Goal: Information Seeking & Learning: Learn about a topic

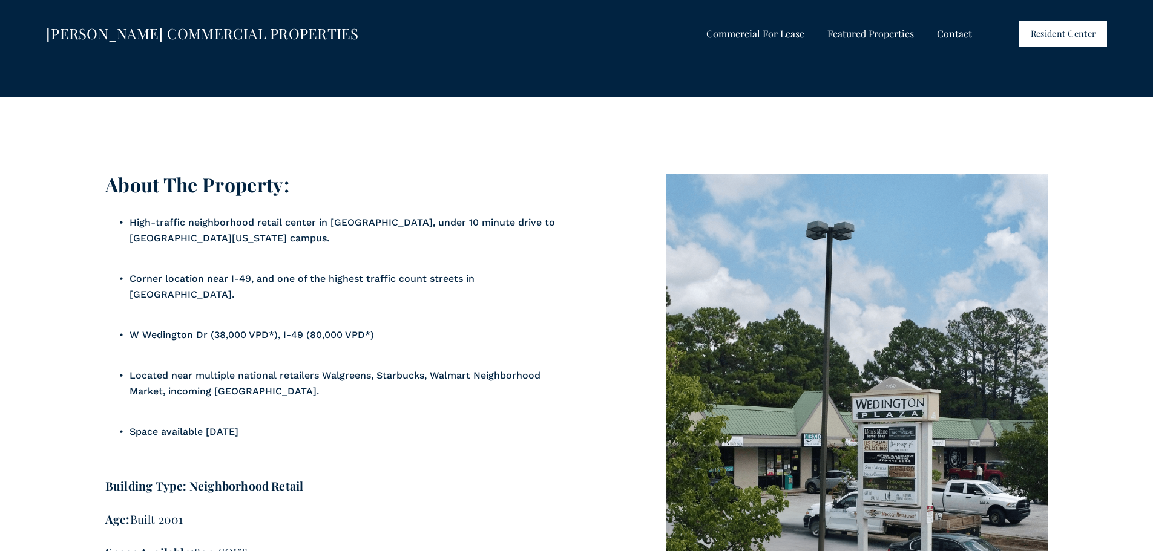
scroll to position [1024, 0]
click at [595, 375] on div "About The Property: High-traffic neighborhood retail center in [GEOGRAPHIC_DATA…" at bounding box center [576, 471] width 1153 height 597
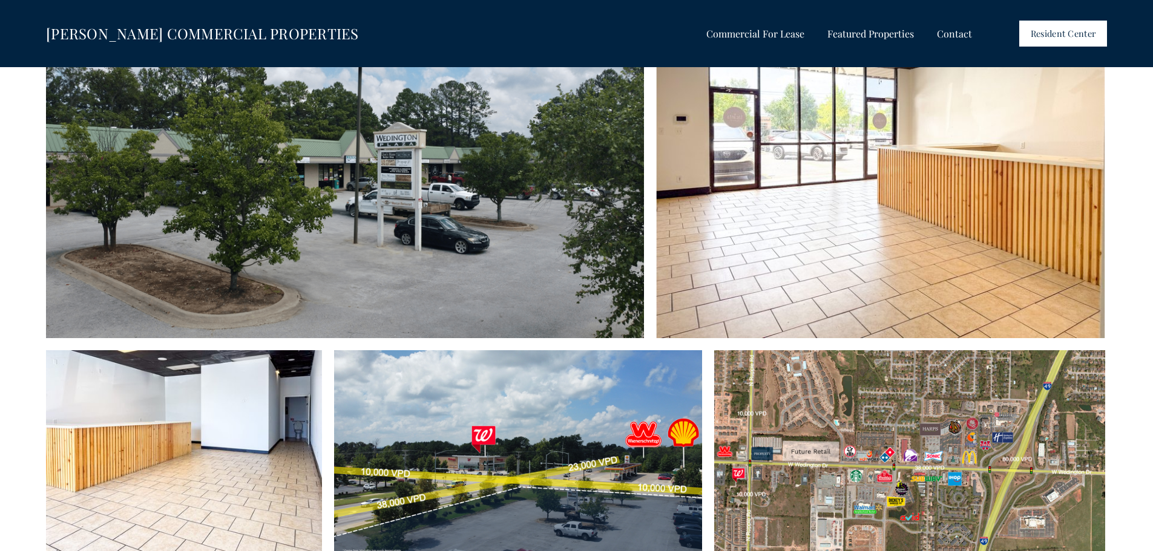
scroll to position [45, 0]
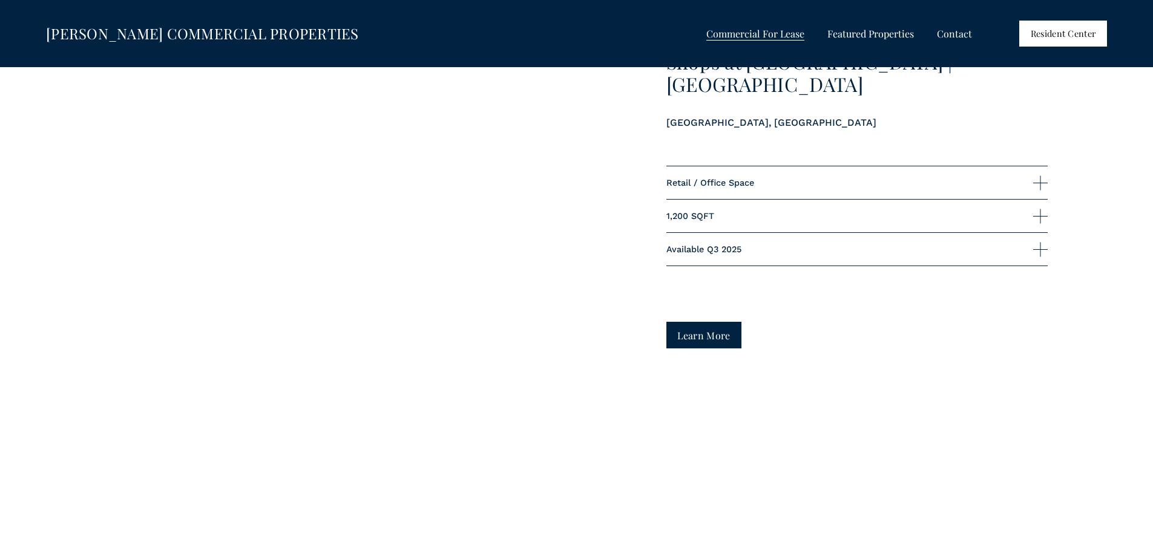
scroll to position [4841, 0]
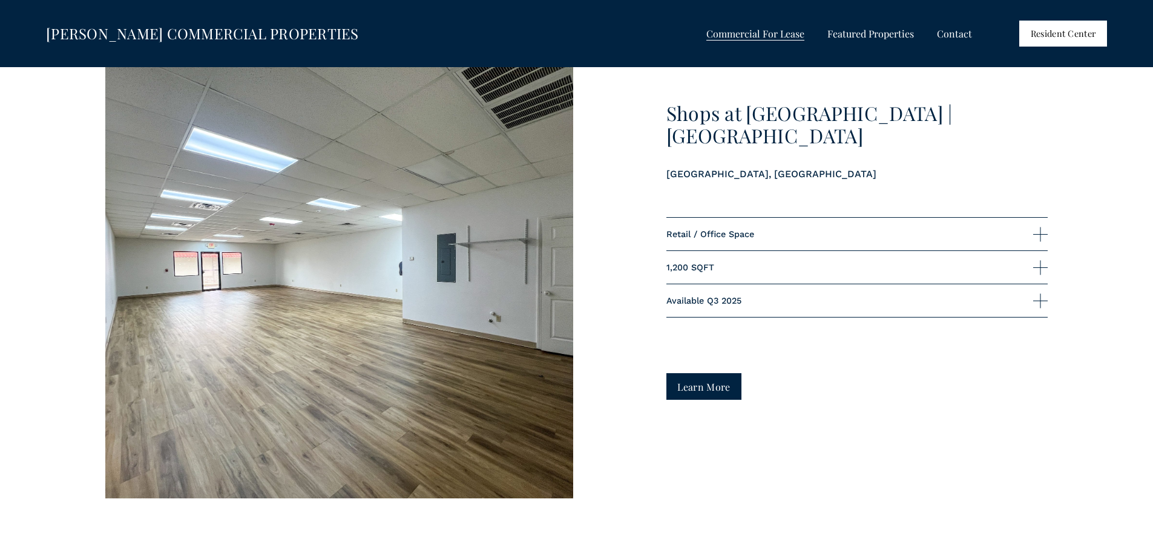
click at [714, 390] on link "Learn More" at bounding box center [704, 386] width 76 height 26
click at [689, 399] on link "Learn More" at bounding box center [704, 386] width 76 height 26
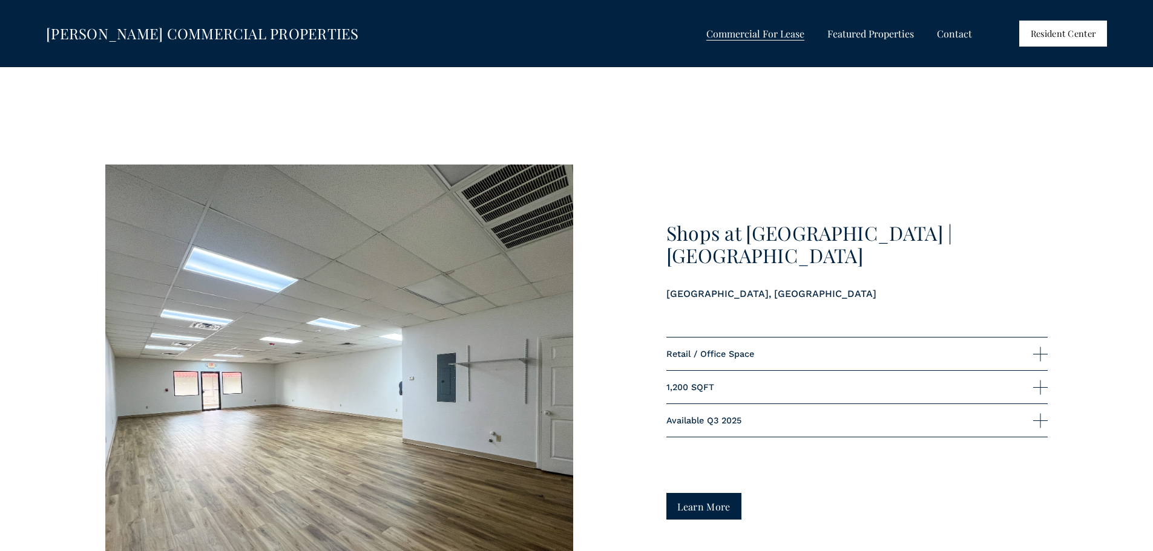
scroll to position [4720, 0]
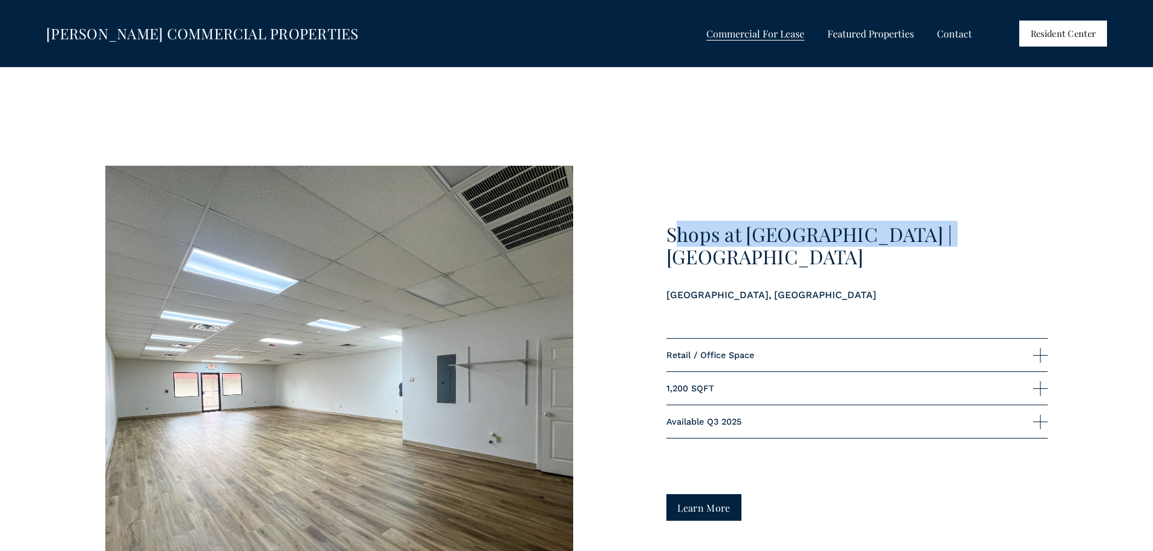
drag, startPoint x: 679, startPoint y: 243, endPoint x: 943, endPoint y: 241, distance: 263.8
click at [943, 241] on h3 "Shops at [GEOGRAPHIC_DATA] | [GEOGRAPHIC_DATA]" at bounding box center [857, 245] width 382 height 45
click at [951, 246] on h3 "Shops at [GEOGRAPHIC_DATA] | [GEOGRAPHIC_DATA]" at bounding box center [857, 245] width 382 height 45
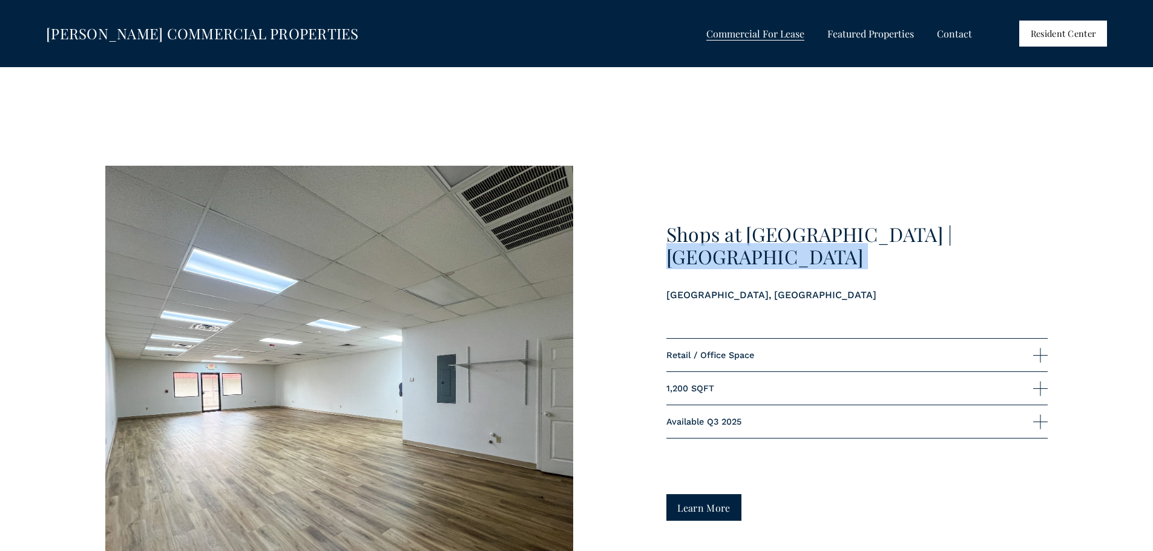
drag, startPoint x: 941, startPoint y: 242, endPoint x: 655, endPoint y: 252, distance: 286.4
click at [658, 260] on div "Shops at [GEOGRAPHIC_DATA] | [GEOGRAPHIC_DATA] Retail / Office Space 1,200 SQFT" at bounding box center [576, 393] width 1153 height 454
click at [715, 248] on h3 "Shops at [GEOGRAPHIC_DATA] | [GEOGRAPHIC_DATA]" at bounding box center [857, 245] width 382 height 45
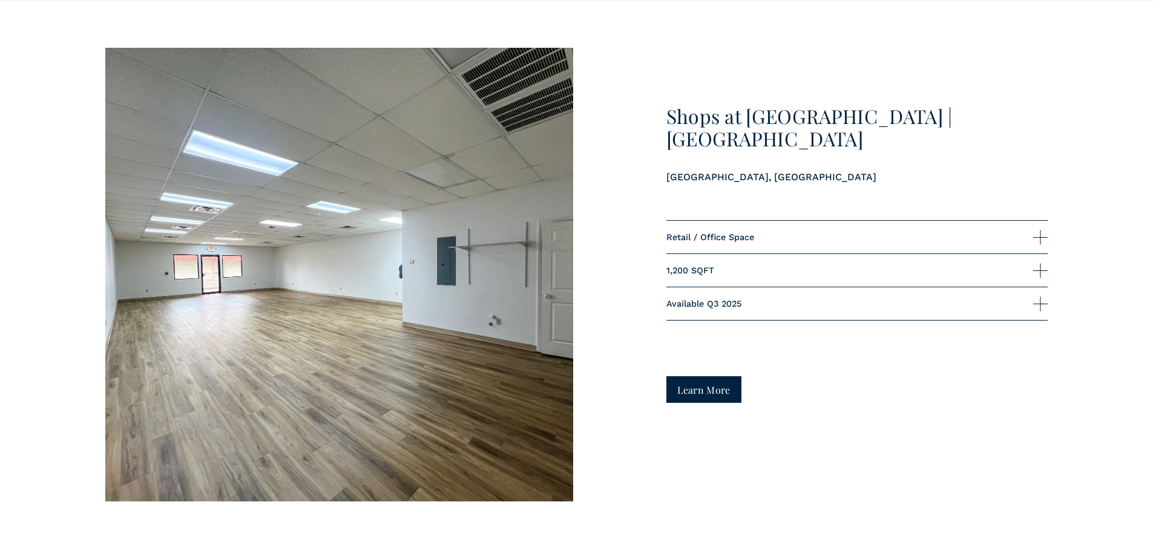
scroll to position [4841, 0]
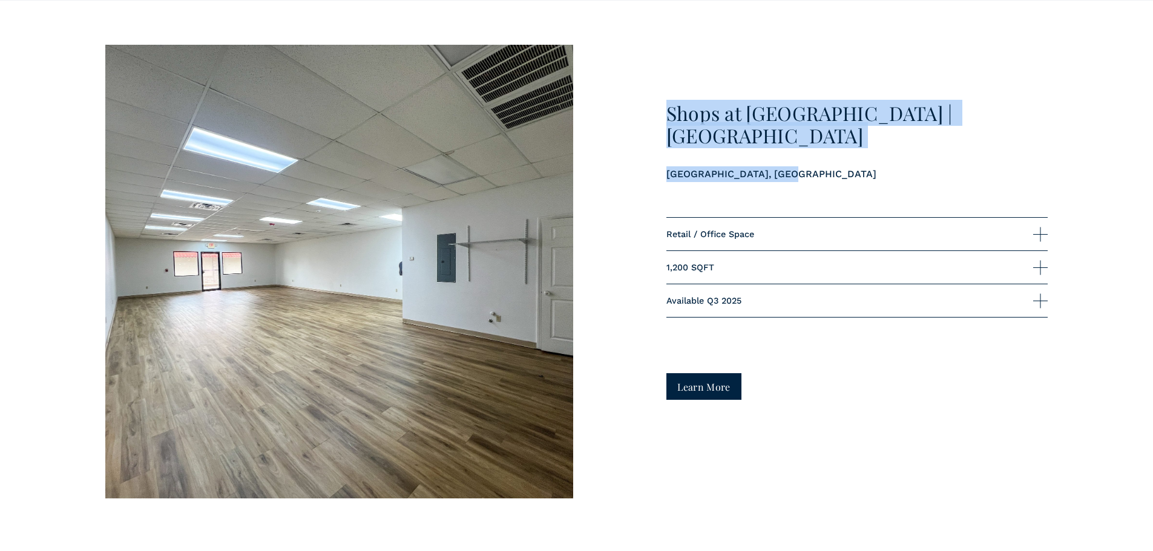
drag, startPoint x: 825, startPoint y: 174, endPoint x: 646, endPoint y: 108, distance: 190.9
click at [646, 108] on div "Shops at [GEOGRAPHIC_DATA] | [GEOGRAPHIC_DATA] Retail / Office Space 1,200 SQFT" at bounding box center [576, 272] width 1153 height 454
click at [653, 109] on div "Shops at [GEOGRAPHIC_DATA] | [GEOGRAPHIC_DATA] Retail / Office Space 1,200 SQFT" at bounding box center [576, 272] width 1153 height 454
drag, startPoint x: 672, startPoint y: 122, endPoint x: 719, endPoint y: 139, distance: 49.4
click at [719, 138] on div "Shops at [GEOGRAPHIC_DATA] | [GEOGRAPHIC_DATA]" at bounding box center [857, 141] width 382 height 79
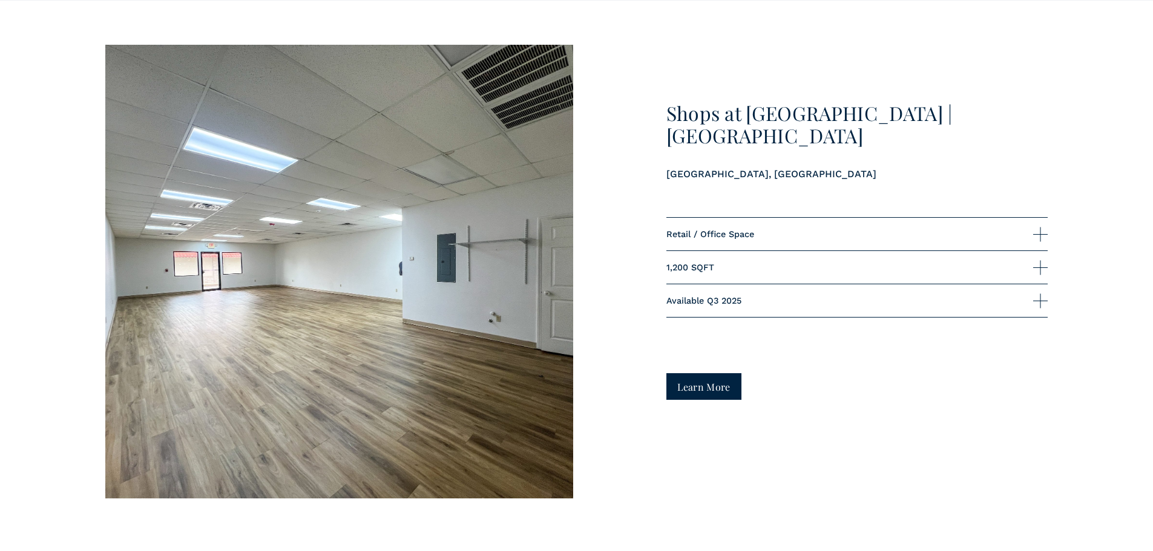
drag, startPoint x: 779, startPoint y: 143, endPoint x: 784, endPoint y: 160, distance: 17.2
click at [779, 144] on div "Shops at [GEOGRAPHIC_DATA] | [GEOGRAPHIC_DATA]" at bounding box center [857, 141] width 382 height 79
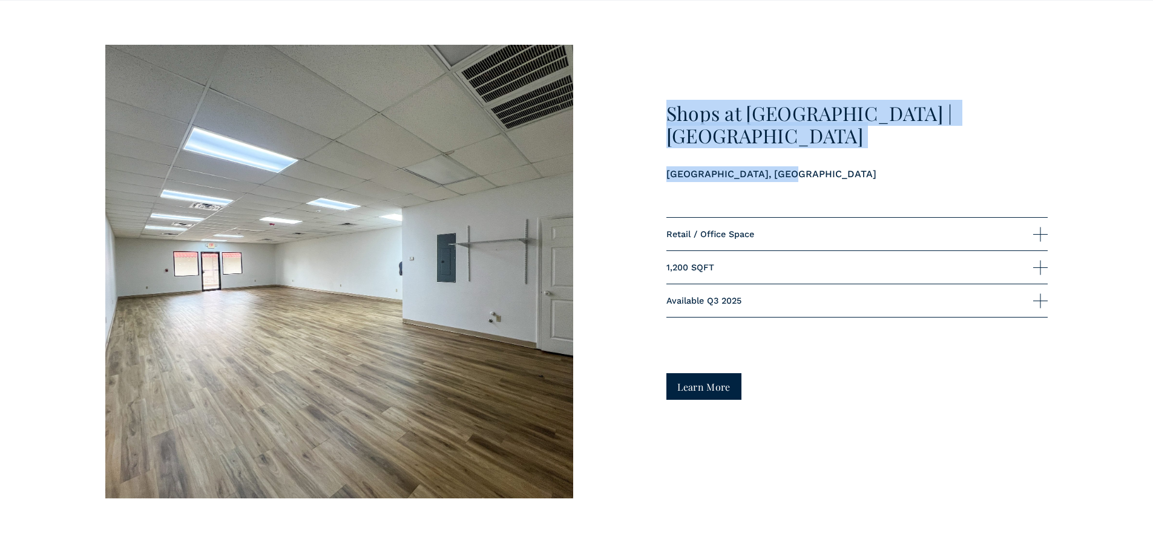
drag, startPoint x: 784, startPoint y: 160, endPoint x: 667, endPoint y: 115, distance: 125.3
click at [667, 115] on div "Shops at [GEOGRAPHIC_DATA] | [GEOGRAPHIC_DATA]" at bounding box center [857, 141] width 382 height 79
click at [758, 147] on div "Shops at [GEOGRAPHIC_DATA] | [GEOGRAPHIC_DATA]" at bounding box center [857, 141] width 382 height 79
drag, startPoint x: 778, startPoint y: 159, endPoint x: 661, endPoint y: 114, distance: 125.6
click at [661, 114] on div "Shops at [GEOGRAPHIC_DATA] | [GEOGRAPHIC_DATA] Retail / Office Space 1,200 SQFT" at bounding box center [576, 272] width 1153 height 454
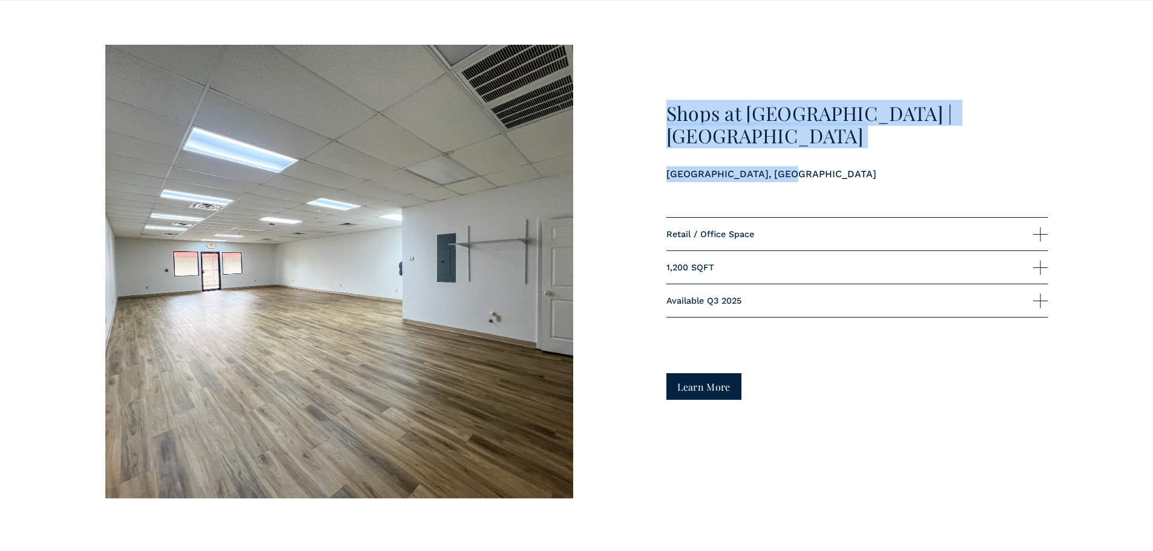
click at [761, 166] on p "[GEOGRAPHIC_DATA], [GEOGRAPHIC_DATA]" at bounding box center [857, 174] width 382 height 16
drag, startPoint x: 773, startPoint y: 162, endPoint x: 663, endPoint y: 115, distance: 120.4
click at [663, 115] on div "Shops at [GEOGRAPHIC_DATA] | [GEOGRAPHIC_DATA] Retail / Office Space 1,200 SQFT" at bounding box center [576, 272] width 1153 height 454
click at [773, 166] on p "[GEOGRAPHIC_DATA], [GEOGRAPHIC_DATA]" at bounding box center [857, 174] width 382 height 16
drag, startPoint x: 778, startPoint y: 168, endPoint x: 667, endPoint y: 122, distance: 119.9
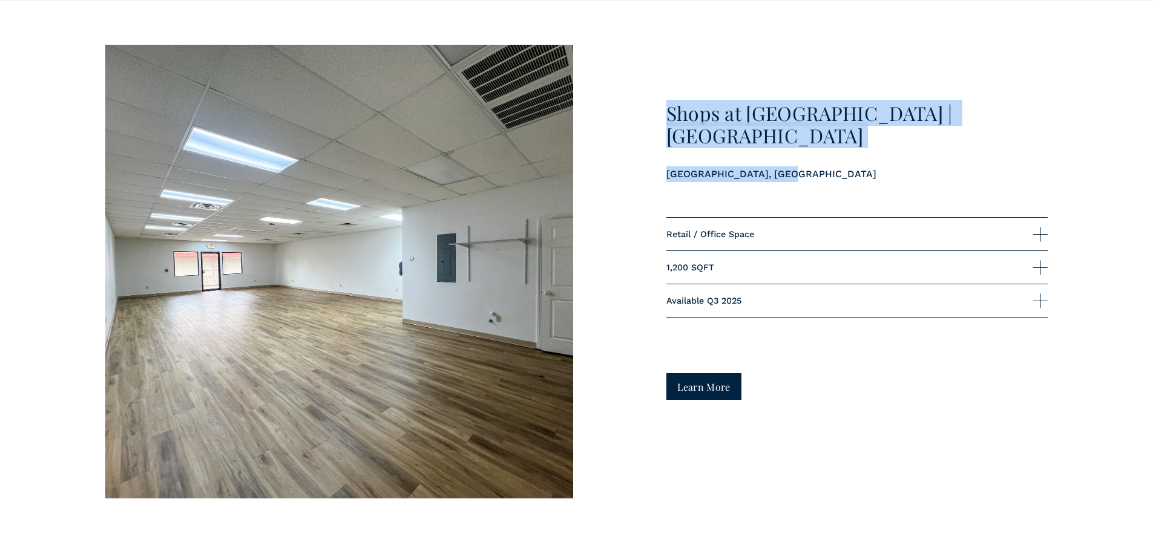
click at [667, 122] on div "Shops at [GEOGRAPHIC_DATA] | [GEOGRAPHIC_DATA]" at bounding box center [857, 142] width 382 height 80
click at [805, 148] on div "Shops at [GEOGRAPHIC_DATA] | [GEOGRAPHIC_DATA]" at bounding box center [857, 141] width 382 height 79
drag, startPoint x: 782, startPoint y: 163, endPoint x: 729, endPoint y: 123, distance: 66.1
click at [733, 126] on div "Shops at [GEOGRAPHIC_DATA] | [GEOGRAPHIC_DATA]" at bounding box center [857, 141] width 382 height 79
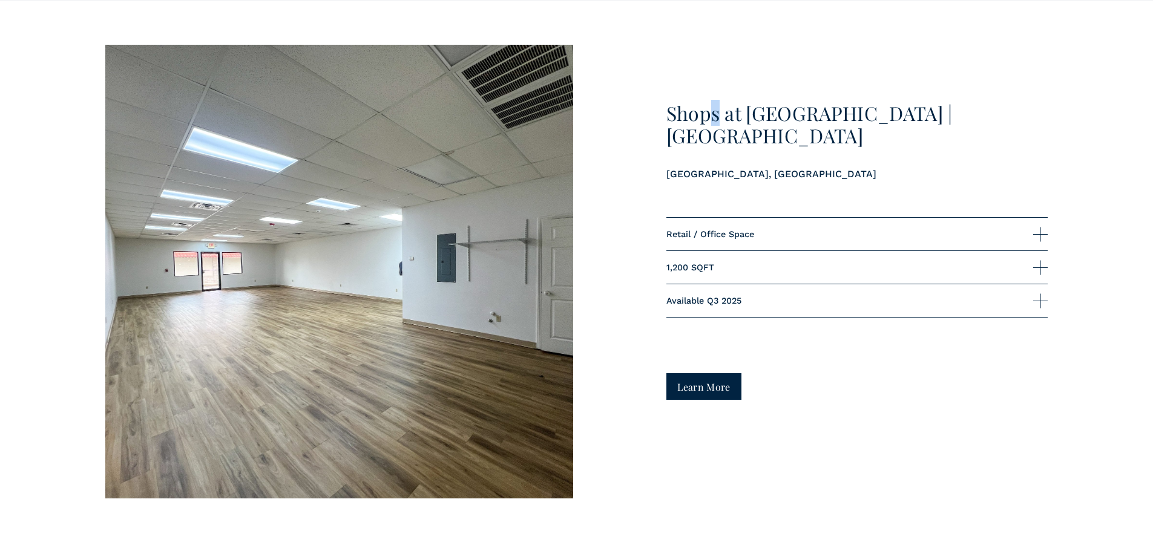
click at [711, 111] on h3 "Shops at [GEOGRAPHIC_DATA] | [GEOGRAPHIC_DATA]" at bounding box center [857, 124] width 382 height 45
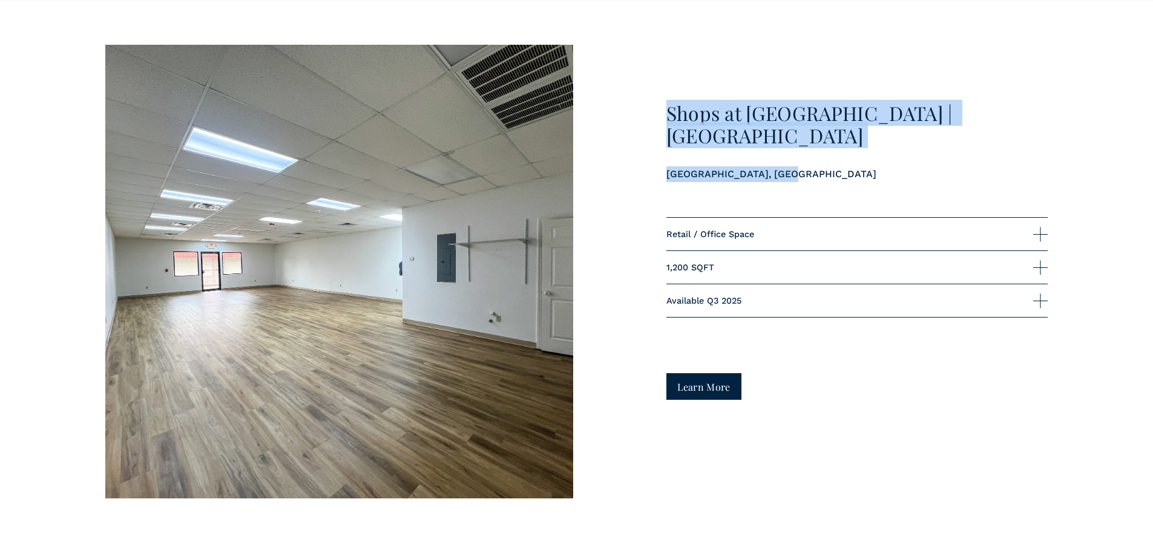
drag, startPoint x: 780, startPoint y: 163, endPoint x: 666, endPoint y: 120, distance: 122.0
click at [666, 120] on div "Shops at [GEOGRAPHIC_DATA] | [GEOGRAPHIC_DATA]" at bounding box center [857, 141] width 382 height 79
click at [790, 166] on p "[GEOGRAPHIC_DATA], [GEOGRAPHIC_DATA]" at bounding box center [857, 174] width 382 height 16
drag, startPoint x: 787, startPoint y: 164, endPoint x: 667, endPoint y: 117, distance: 128.2
click at [667, 117] on div "Shops at [GEOGRAPHIC_DATA] | [GEOGRAPHIC_DATA]" at bounding box center [857, 141] width 382 height 79
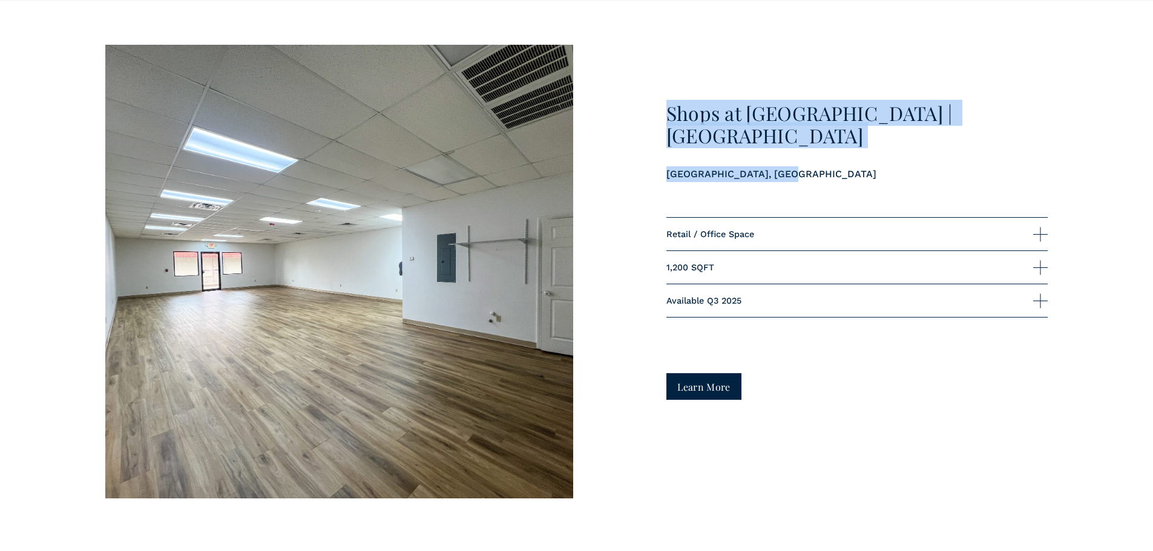
click at [840, 169] on div "Shops at [GEOGRAPHIC_DATA] | [GEOGRAPHIC_DATA]" at bounding box center [857, 142] width 382 height 80
drag, startPoint x: 776, startPoint y: 157, endPoint x: 642, endPoint y: 118, distance: 139.8
click at [642, 118] on div "Shops at [GEOGRAPHIC_DATA] | [GEOGRAPHIC_DATA] Retail / Office Space 1,200 SQFT" at bounding box center [576, 272] width 1153 height 454
click at [840, 166] on p "[GEOGRAPHIC_DATA], [GEOGRAPHIC_DATA]" at bounding box center [857, 174] width 382 height 16
drag, startPoint x: 778, startPoint y: 160, endPoint x: 653, endPoint y: 110, distance: 134.7
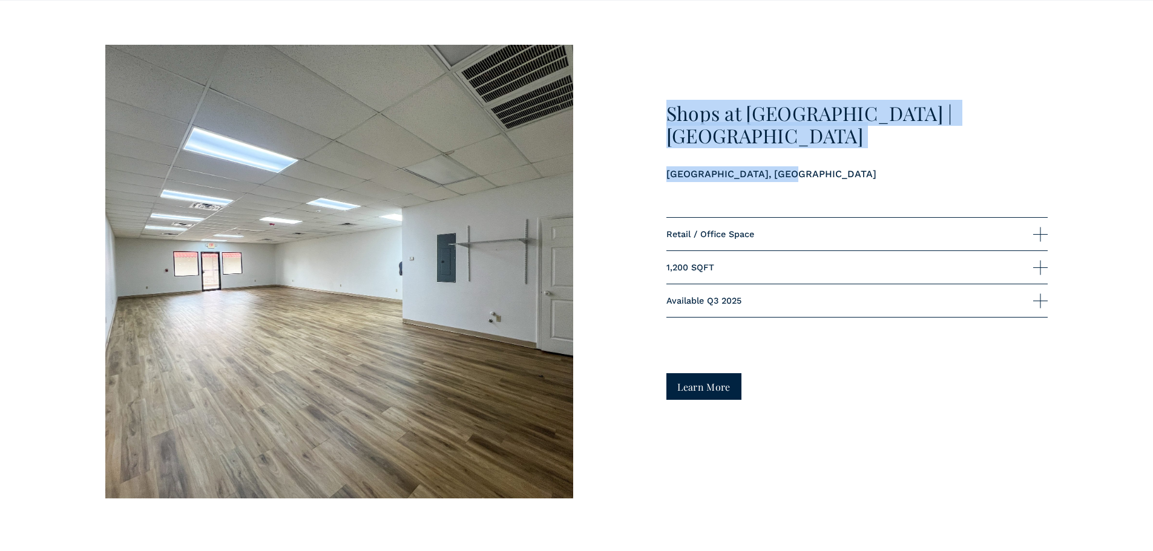
click at [653, 110] on div "Shops at [GEOGRAPHIC_DATA] | [GEOGRAPHIC_DATA] Retail / Office Space 1,200 SQFT" at bounding box center [576, 272] width 1153 height 454
click at [799, 166] on p "[GEOGRAPHIC_DATA], [GEOGRAPHIC_DATA]" at bounding box center [857, 174] width 382 height 16
click at [798, 168] on div "Shops at [GEOGRAPHIC_DATA] | [GEOGRAPHIC_DATA]" at bounding box center [857, 142] width 382 height 80
drag, startPoint x: 785, startPoint y: 166, endPoint x: 663, endPoint y: 118, distance: 131.5
click at [663, 118] on div "Shops at [GEOGRAPHIC_DATA] | [GEOGRAPHIC_DATA] Retail / Office Space 1,200 SQFT" at bounding box center [576, 272] width 1153 height 454
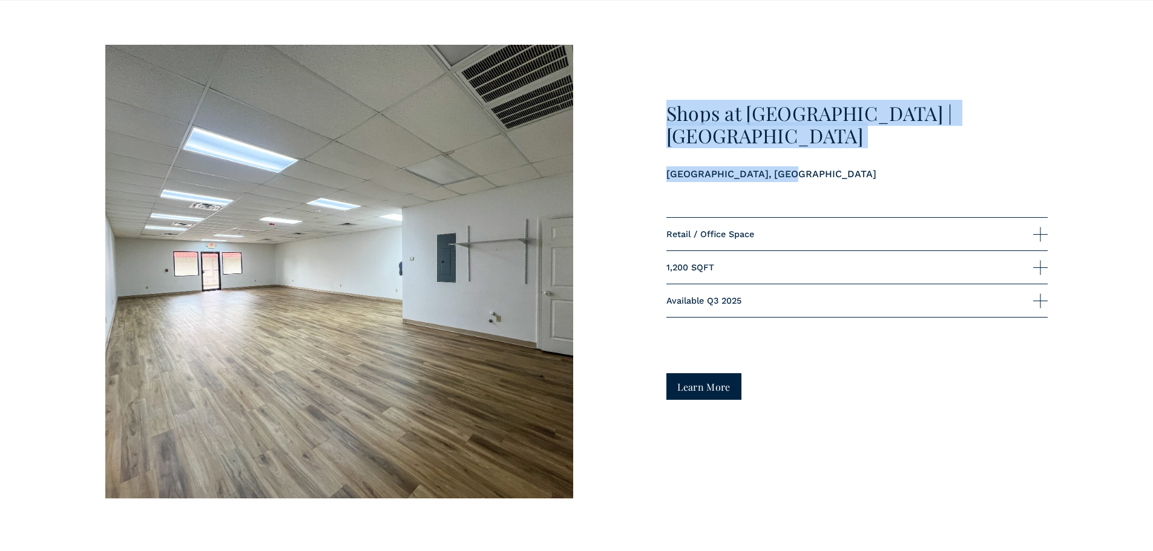
click at [782, 167] on p "[GEOGRAPHIC_DATA], [GEOGRAPHIC_DATA]" at bounding box center [857, 174] width 382 height 16
click at [780, 167] on p "[GEOGRAPHIC_DATA], [GEOGRAPHIC_DATA]" at bounding box center [857, 174] width 382 height 16
drag, startPoint x: 781, startPoint y: 165, endPoint x: 649, endPoint y: 118, distance: 140.1
click at [649, 118] on div "Shops at [GEOGRAPHIC_DATA] | [GEOGRAPHIC_DATA] Retail / Office Space 1,200 SQFT" at bounding box center [576, 272] width 1153 height 454
click at [788, 166] on p "[GEOGRAPHIC_DATA], [GEOGRAPHIC_DATA]" at bounding box center [857, 174] width 382 height 16
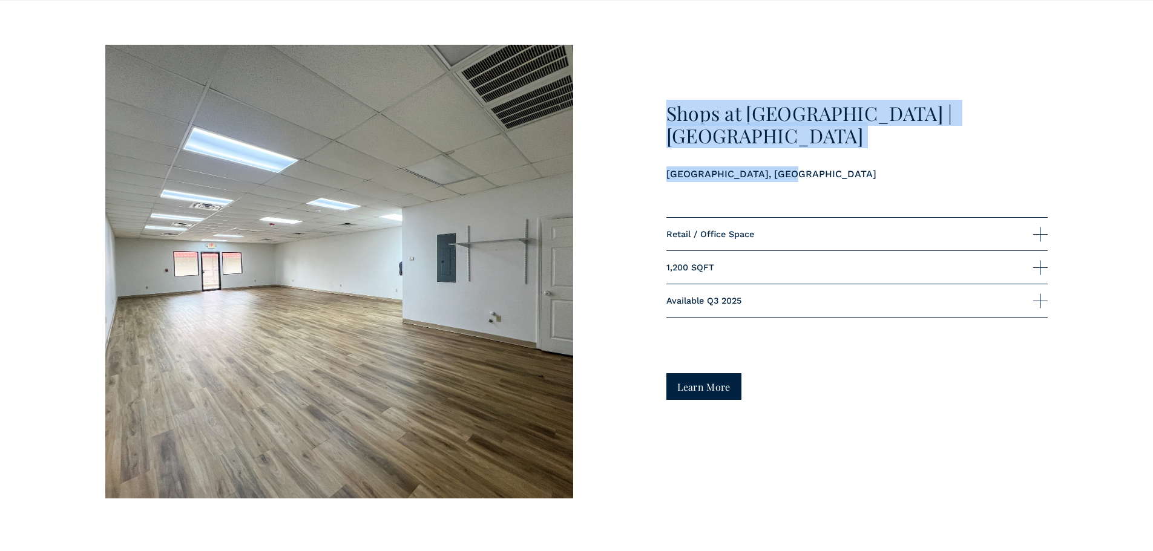
drag, startPoint x: 791, startPoint y: 169, endPoint x: 664, endPoint y: 123, distance: 134.8
click at [664, 123] on div "Shops at [GEOGRAPHIC_DATA] | [GEOGRAPHIC_DATA] Retail / Office Space 1,200 SQFT" at bounding box center [576, 272] width 1153 height 454
click at [839, 166] on p "[GEOGRAPHIC_DATA], [GEOGRAPHIC_DATA]" at bounding box center [857, 174] width 382 height 16
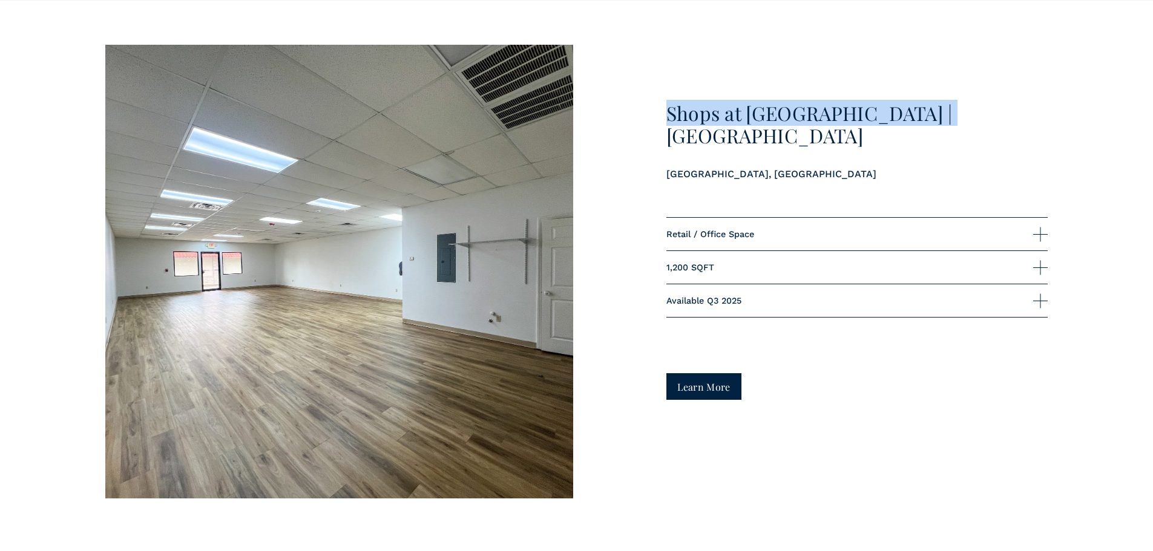
drag, startPoint x: 940, startPoint y: 122, endPoint x: 662, endPoint y: 129, distance: 278.4
click at [662, 129] on div "Shops at [GEOGRAPHIC_DATA] | [GEOGRAPHIC_DATA] Retail / Office Space 1,200 SQFT" at bounding box center [576, 272] width 1153 height 454
click at [948, 126] on h3 "Shops at [GEOGRAPHIC_DATA] | [GEOGRAPHIC_DATA]" at bounding box center [857, 124] width 382 height 45
drag, startPoint x: 934, startPoint y: 124, endPoint x: 664, endPoint y: 128, distance: 269.3
click at [664, 128] on div "Shops at [GEOGRAPHIC_DATA] | [GEOGRAPHIC_DATA] Retail / Office Space 1,200 SQFT" at bounding box center [576, 272] width 1153 height 454
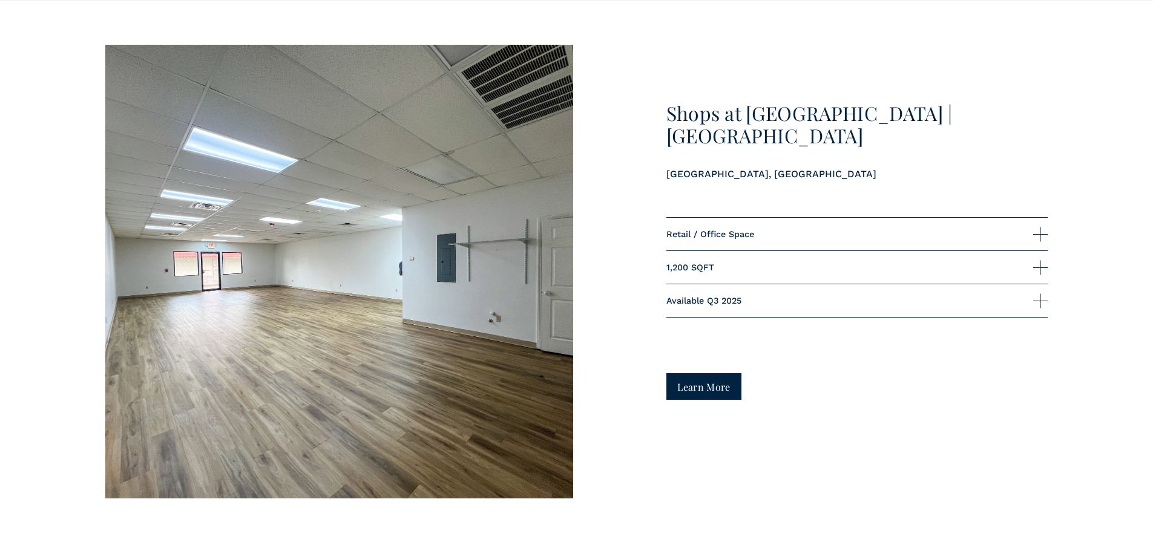
drag, startPoint x: 916, startPoint y: 143, endPoint x: 945, endPoint y: 120, distance: 37.4
click at [919, 141] on div "Shops at [GEOGRAPHIC_DATA] | [GEOGRAPHIC_DATA]" at bounding box center [857, 141] width 382 height 79
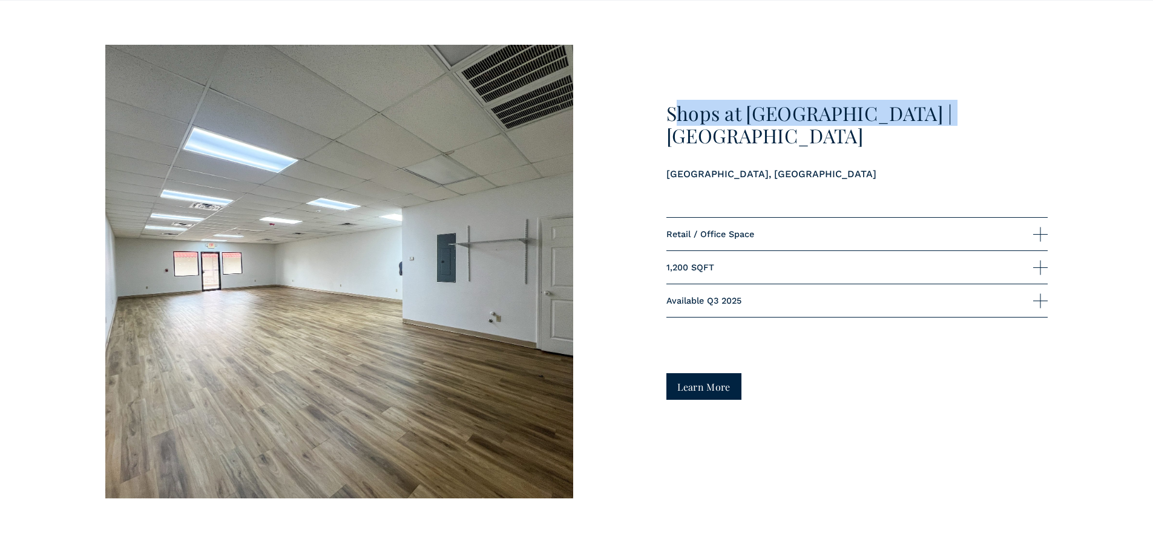
drag, startPoint x: 932, startPoint y: 129, endPoint x: 675, endPoint y: 129, distance: 257.2
click at [677, 129] on h3 "Shops at [GEOGRAPHIC_DATA] | [GEOGRAPHIC_DATA]" at bounding box center [857, 124] width 382 height 45
click at [926, 119] on h3 "Shops at [GEOGRAPHIC_DATA] | [GEOGRAPHIC_DATA]" at bounding box center [857, 124] width 382 height 45
drag, startPoint x: 927, startPoint y: 125, endPoint x: 666, endPoint y: 118, distance: 261.5
click at [666, 118] on h3 "Shops at [GEOGRAPHIC_DATA] | [GEOGRAPHIC_DATA]" at bounding box center [857, 124] width 382 height 45
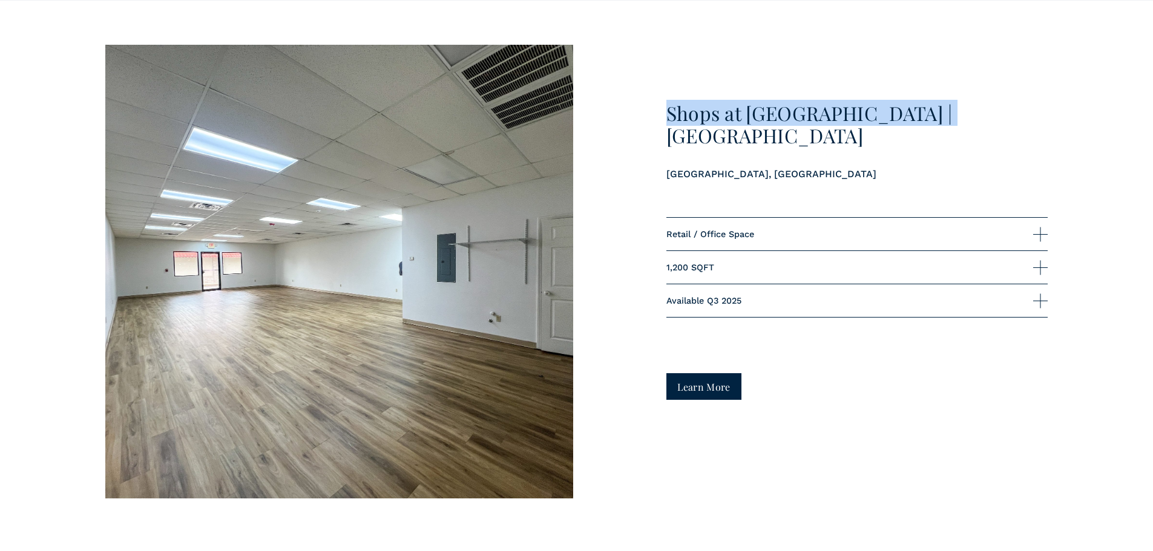
click at [929, 126] on h3 "Shops at [GEOGRAPHIC_DATA] | [GEOGRAPHIC_DATA]" at bounding box center [857, 124] width 382 height 45
drag, startPoint x: 929, startPoint y: 126, endPoint x: 657, endPoint y: 115, distance: 273.1
click at [657, 115] on div "Shops at [GEOGRAPHIC_DATA] | [GEOGRAPHIC_DATA] Retail / Office Space 1,200 SQFT" at bounding box center [576, 272] width 1153 height 454
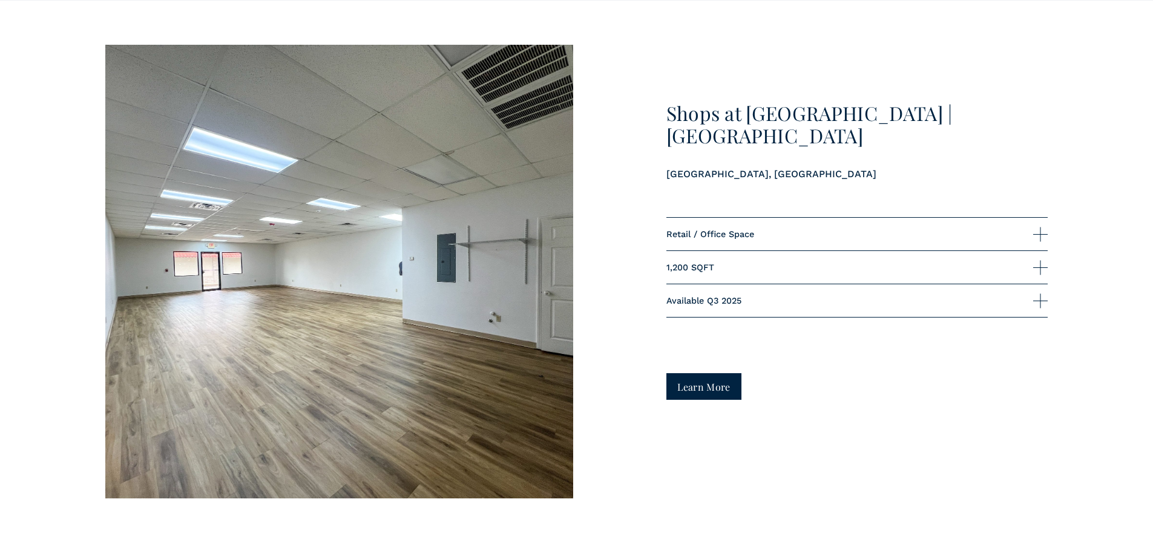
drag, startPoint x: 855, startPoint y: 146, endPoint x: 946, endPoint y: 131, distance: 92.6
click at [858, 146] on div "Shops at [GEOGRAPHIC_DATA] | [GEOGRAPHIC_DATA]" at bounding box center [857, 141] width 382 height 79
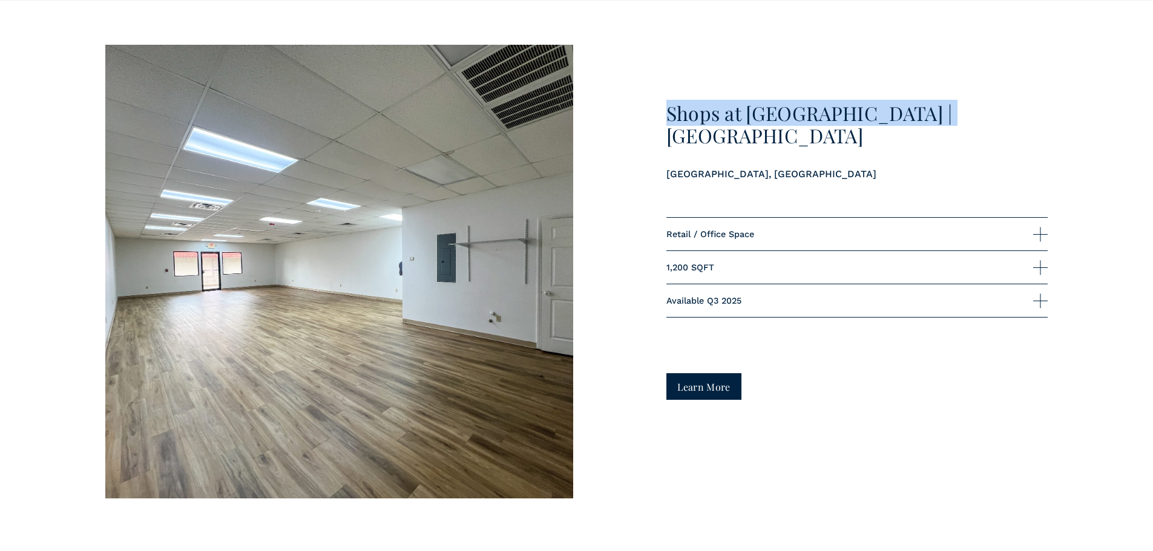
drag, startPoint x: 938, startPoint y: 127, endPoint x: 665, endPoint y: 125, distance: 272.9
click at [665, 125] on div "Shops at [GEOGRAPHIC_DATA] | [GEOGRAPHIC_DATA] Retail / Office Space 1,200 SQFT" at bounding box center [576, 272] width 1153 height 454
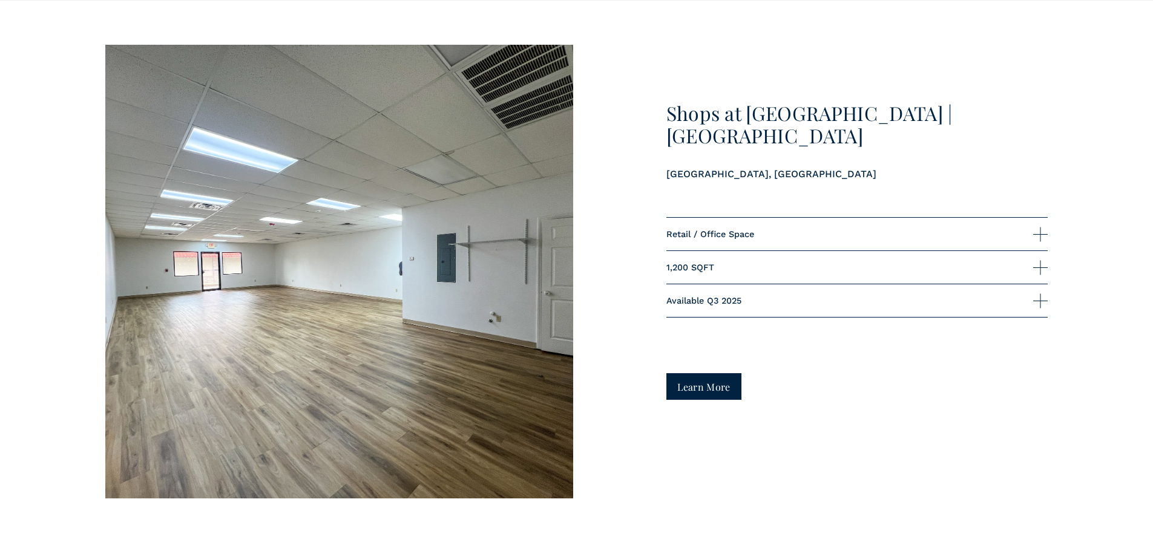
drag, startPoint x: 965, startPoint y: 163, endPoint x: 948, endPoint y: 142, distance: 26.7
click at [962, 166] on p "[GEOGRAPHIC_DATA], [GEOGRAPHIC_DATA]" at bounding box center [857, 174] width 382 height 16
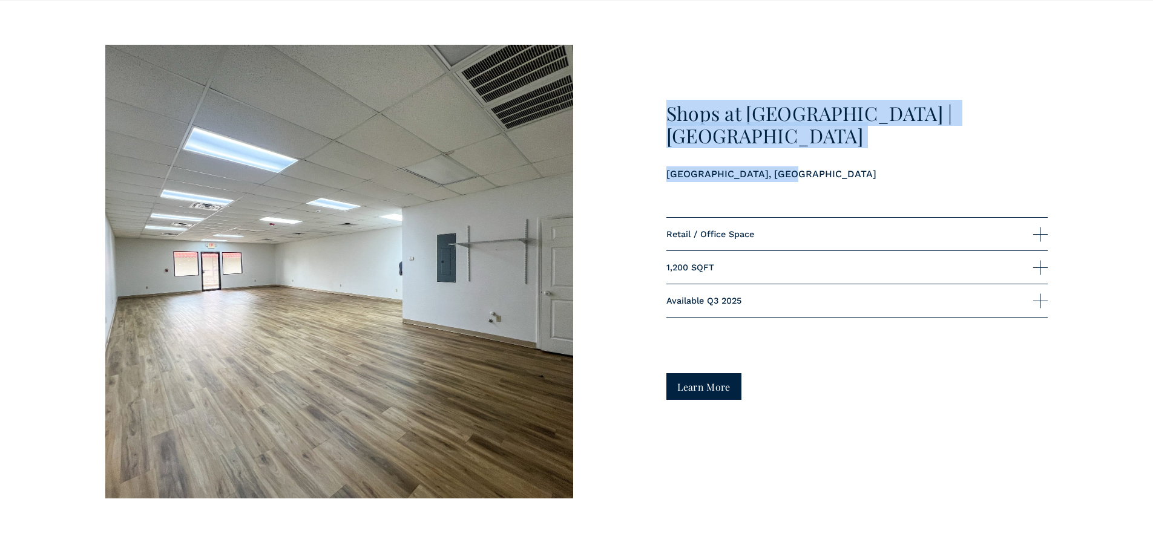
drag, startPoint x: 935, startPoint y: 134, endPoint x: 663, endPoint y: 117, distance: 272.8
click at [663, 117] on div "Shops at [GEOGRAPHIC_DATA] | [GEOGRAPHIC_DATA] Retail / Office Space 1,200 SQFT" at bounding box center [576, 272] width 1153 height 454
click at [859, 168] on div "Shops at [GEOGRAPHIC_DATA] | [GEOGRAPHIC_DATA]" at bounding box center [857, 142] width 382 height 80
drag, startPoint x: 795, startPoint y: 168, endPoint x: 656, endPoint y: 114, distance: 149.0
click at [656, 114] on div "Shops at [GEOGRAPHIC_DATA] | [GEOGRAPHIC_DATA] Retail / Office Space 1,200 SQFT" at bounding box center [576, 272] width 1153 height 454
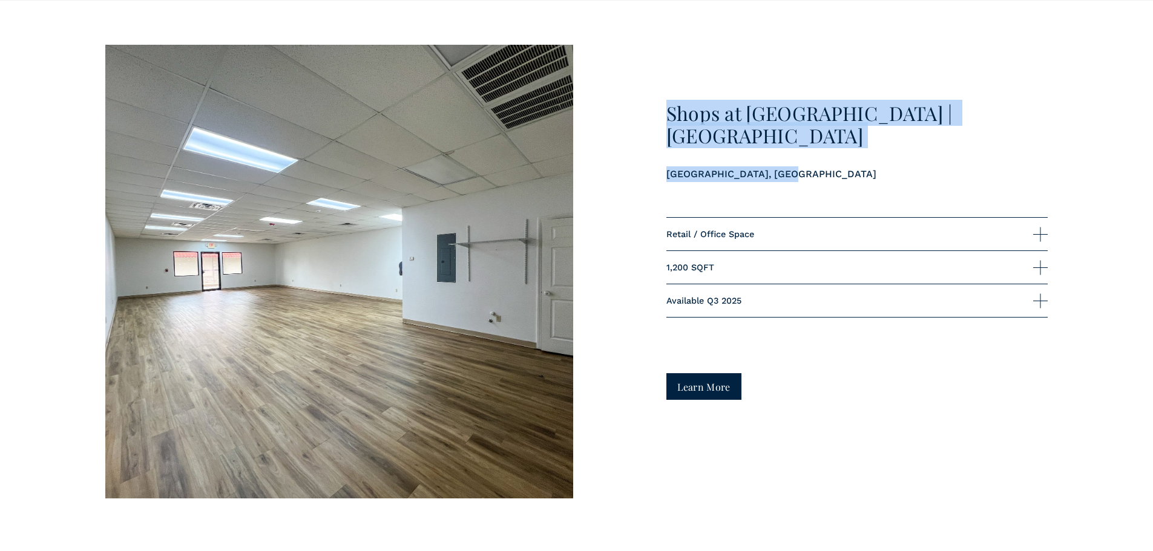
click at [831, 172] on div "Shops at [GEOGRAPHIC_DATA] | [GEOGRAPHIC_DATA]" at bounding box center [857, 142] width 382 height 80
drag, startPoint x: 801, startPoint y: 152, endPoint x: 627, endPoint y: 89, distance: 185.3
click at [627, 89] on div "Shops at [GEOGRAPHIC_DATA] | [GEOGRAPHIC_DATA] Retail / Office Space 1,200 SQFT" at bounding box center [576, 272] width 1153 height 454
click at [840, 171] on div "Shops at [GEOGRAPHIC_DATA] | [GEOGRAPHIC_DATA]" at bounding box center [857, 142] width 382 height 80
drag, startPoint x: 815, startPoint y: 169, endPoint x: 635, endPoint y: 114, distance: 188.4
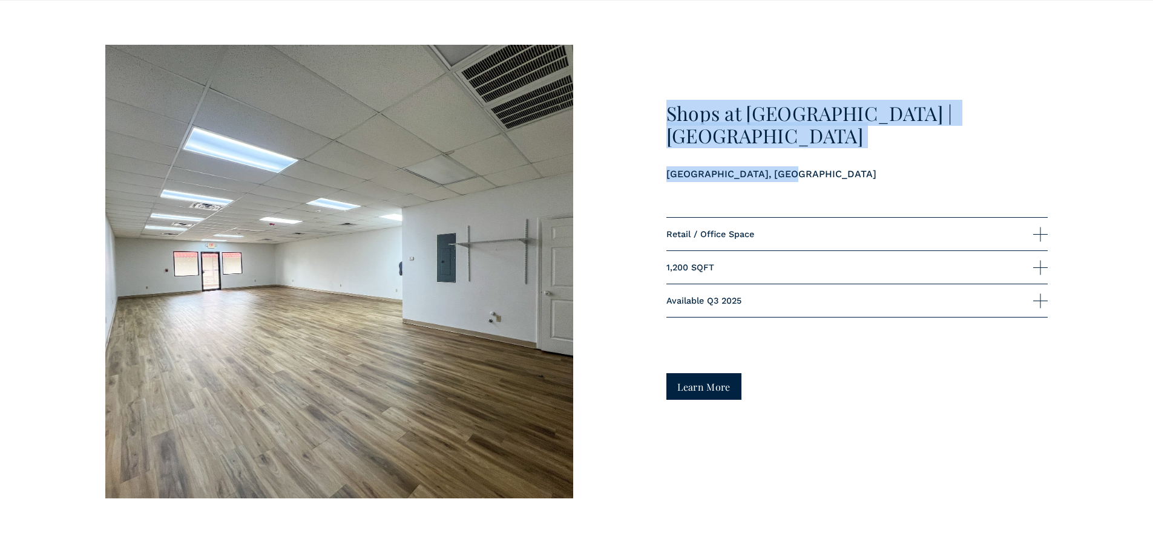
click at [635, 114] on div "Shops at [GEOGRAPHIC_DATA] | [GEOGRAPHIC_DATA] Retail / Office Space 1,200 SQFT" at bounding box center [576, 272] width 1153 height 454
click at [810, 169] on div "Shops at [GEOGRAPHIC_DATA] | [GEOGRAPHIC_DATA]" at bounding box center [857, 142] width 382 height 80
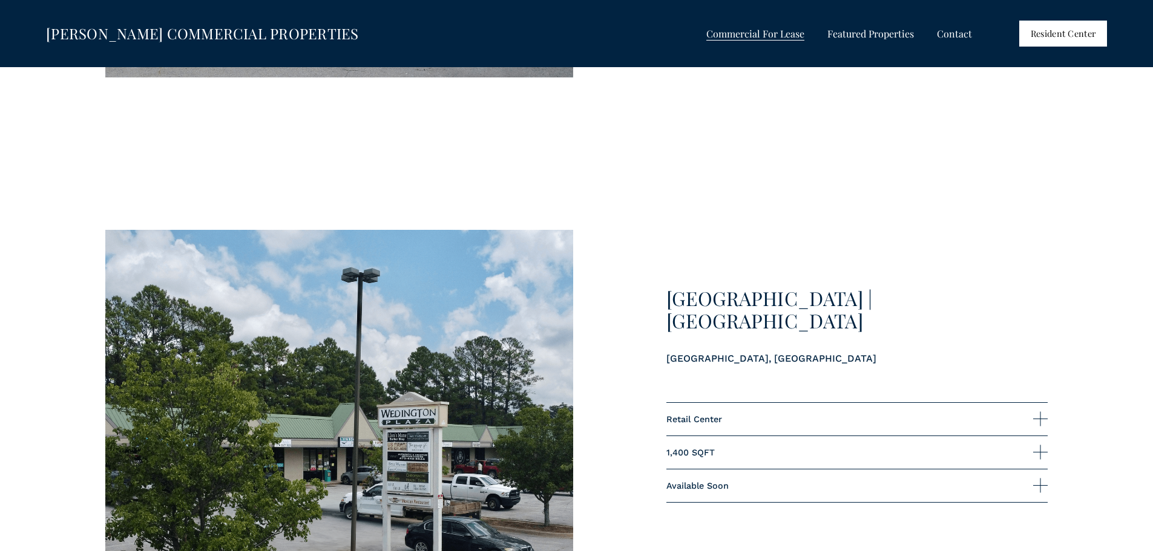
scroll to position [3389, 0]
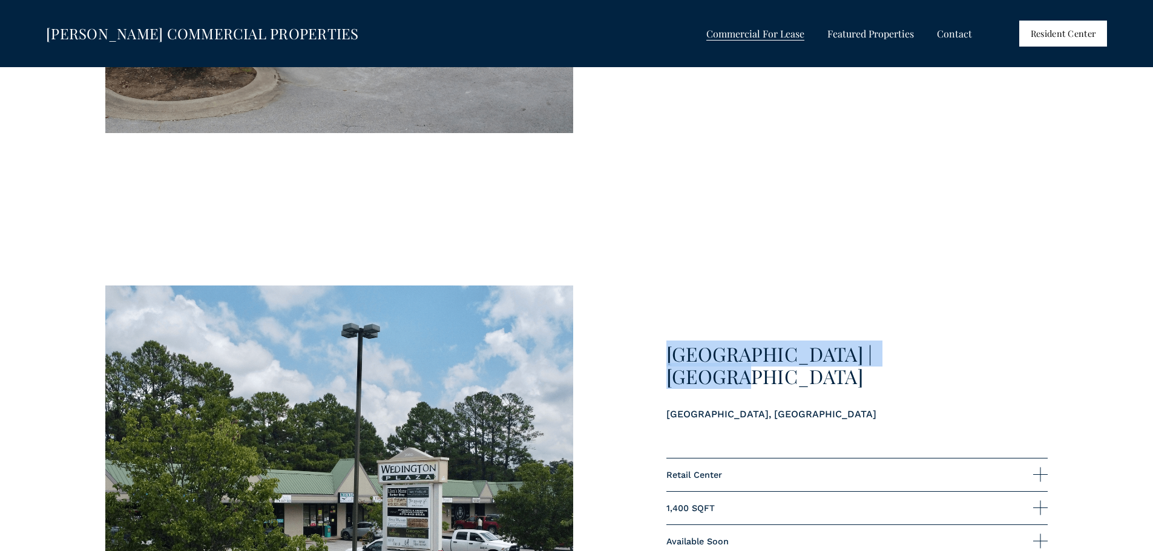
drag, startPoint x: 913, startPoint y: 358, endPoint x: 666, endPoint y: 367, distance: 247.0
click at [666, 367] on h3 "[GEOGRAPHIC_DATA] | [GEOGRAPHIC_DATA]" at bounding box center [857, 365] width 382 height 45
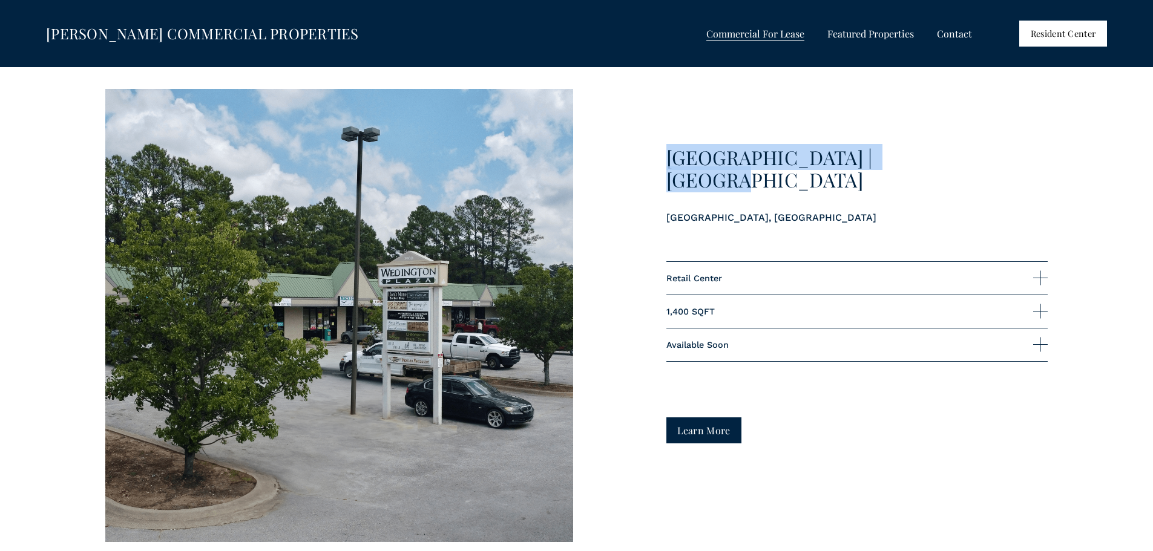
scroll to position [3631, 0]
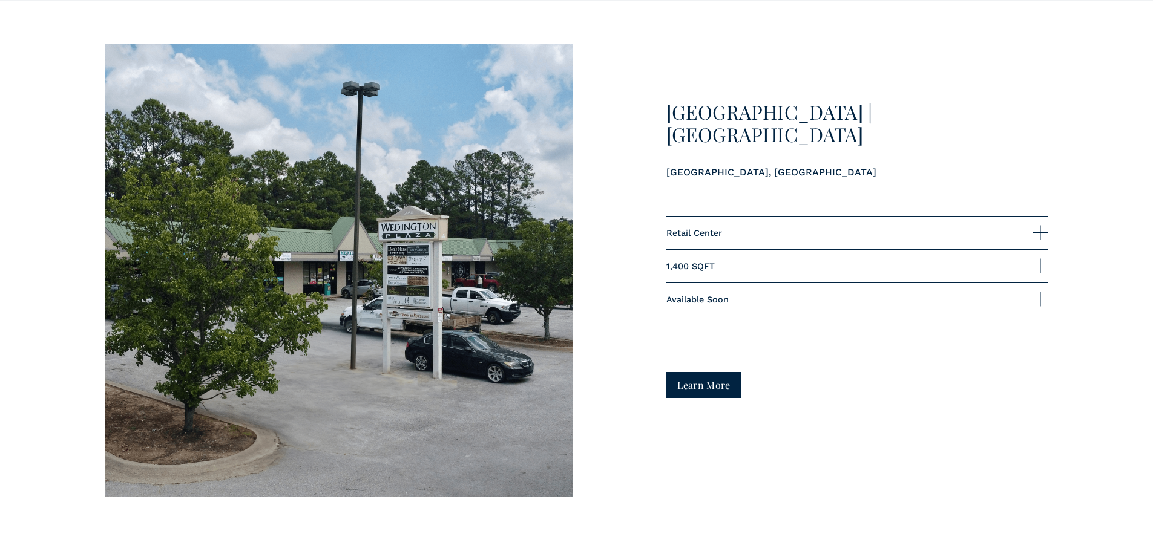
click at [780, 165] on p "[GEOGRAPHIC_DATA], [GEOGRAPHIC_DATA]" at bounding box center [857, 173] width 382 height 16
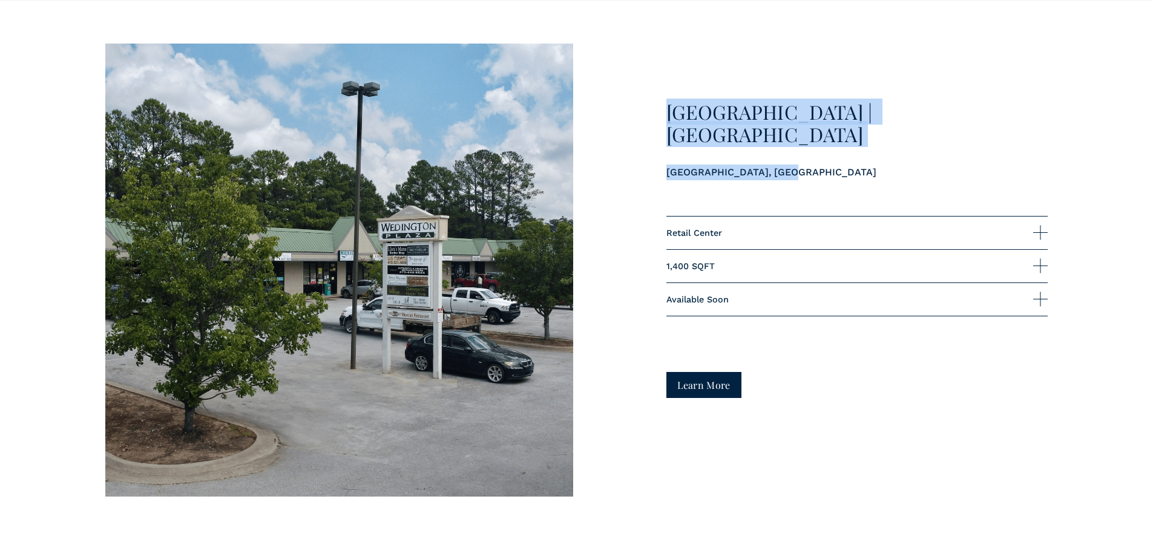
drag, startPoint x: 778, startPoint y: 159, endPoint x: 653, endPoint y: 109, distance: 135.0
click at [653, 109] on div "[GEOGRAPHIC_DATA] Retail Center 1,400 SQFT" at bounding box center [576, 271] width 1153 height 454
click at [784, 165] on p "[GEOGRAPHIC_DATA], [GEOGRAPHIC_DATA]" at bounding box center [857, 173] width 382 height 16
drag, startPoint x: 784, startPoint y: 164, endPoint x: 662, endPoint y: 100, distance: 137.5
click at [662, 100] on div "[GEOGRAPHIC_DATA] Retail Center 1,400 SQFT" at bounding box center [576, 271] width 1153 height 454
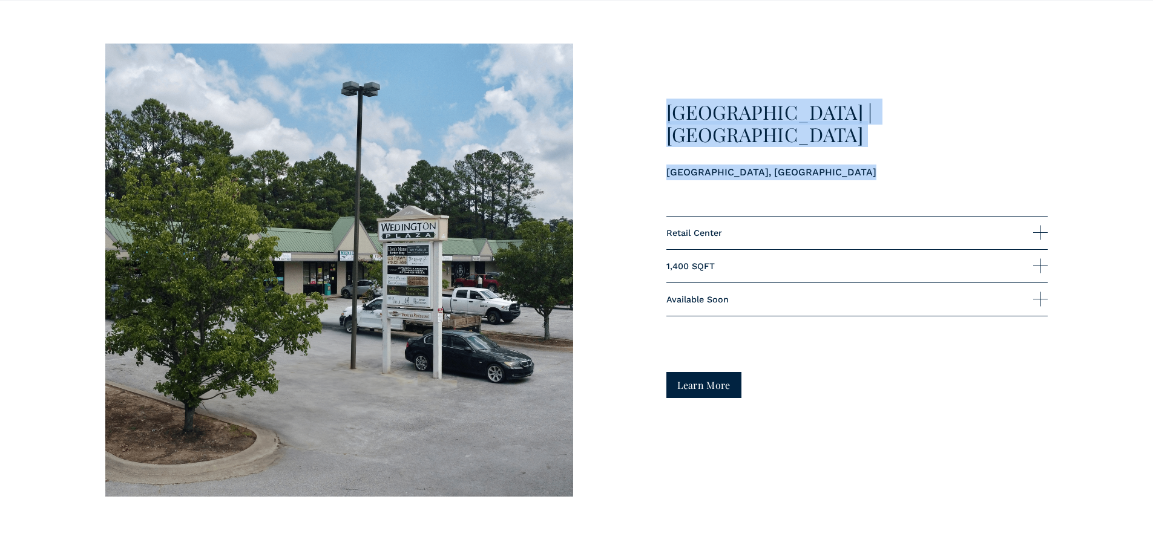
click at [631, 120] on div "[GEOGRAPHIC_DATA] Retail Center 1,400 SQFT" at bounding box center [576, 271] width 1153 height 454
drag, startPoint x: 773, startPoint y: 163, endPoint x: 641, endPoint y: 111, distance: 141.8
click at [641, 111] on div "[GEOGRAPHIC_DATA] Retail Center 1,400 SQFT" at bounding box center [576, 271] width 1153 height 454
click at [798, 176] on div "[GEOGRAPHIC_DATA]" at bounding box center [857, 141] width 382 height 80
drag, startPoint x: 788, startPoint y: 163, endPoint x: 664, endPoint y: 112, distance: 133.5
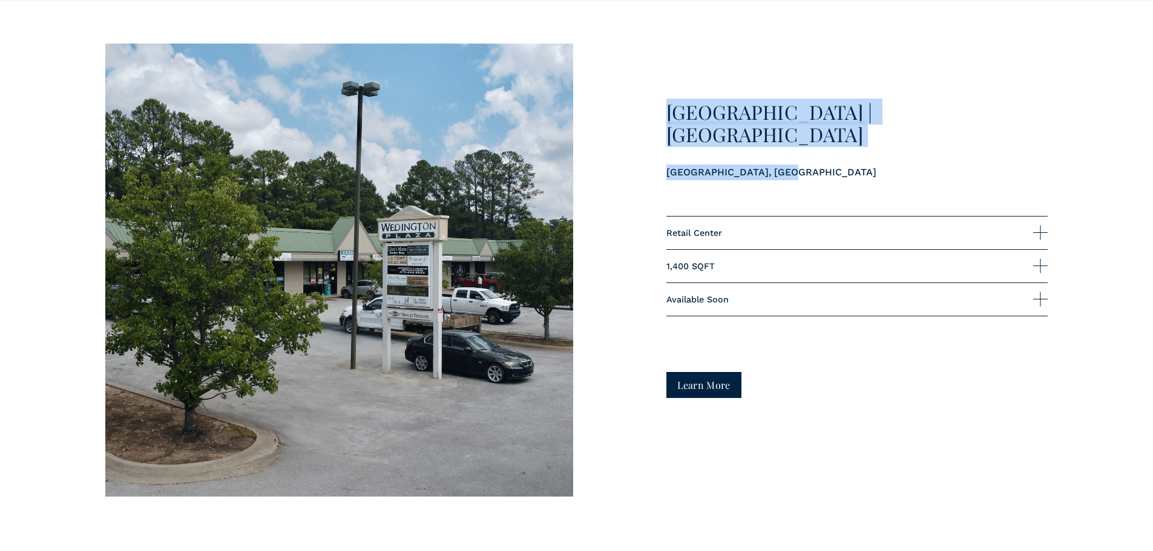
click at [664, 112] on div "[GEOGRAPHIC_DATA] Retail Center 1,400 SQFT" at bounding box center [576, 271] width 1153 height 454
click at [791, 169] on div "[GEOGRAPHIC_DATA]" at bounding box center [857, 141] width 382 height 80
drag, startPoint x: 779, startPoint y: 158, endPoint x: 652, endPoint y: 113, distance: 134.7
click at [652, 113] on div "[GEOGRAPHIC_DATA] Retail Center 1,400 SQFT" at bounding box center [576, 271] width 1153 height 454
click at [774, 165] on p "[GEOGRAPHIC_DATA], [GEOGRAPHIC_DATA]" at bounding box center [857, 173] width 382 height 16
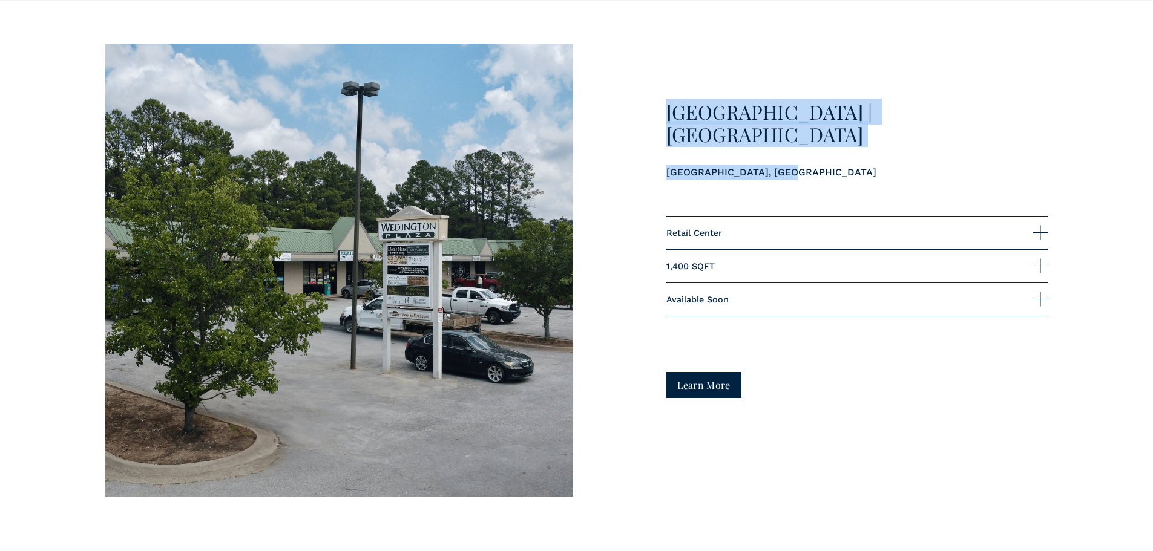
drag, startPoint x: 775, startPoint y: 166, endPoint x: 635, endPoint y: 112, distance: 149.8
click at [635, 112] on div "[GEOGRAPHIC_DATA] Retail Center 1,400 SQFT" at bounding box center [576, 271] width 1153 height 454
click at [767, 147] on div "[GEOGRAPHIC_DATA]" at bounding box center [857, 140] width 382 height 79
drag, startPoint x: 781, startPoint y: 160, endPoint x: 669, endPoint y: 104, distance: 125.0
click at [669, 104] on div "[GEOGRAPHIC_DATA] Retail Center 1,400 SQFT" at bounding box center [576, 271] width 1153 height 454
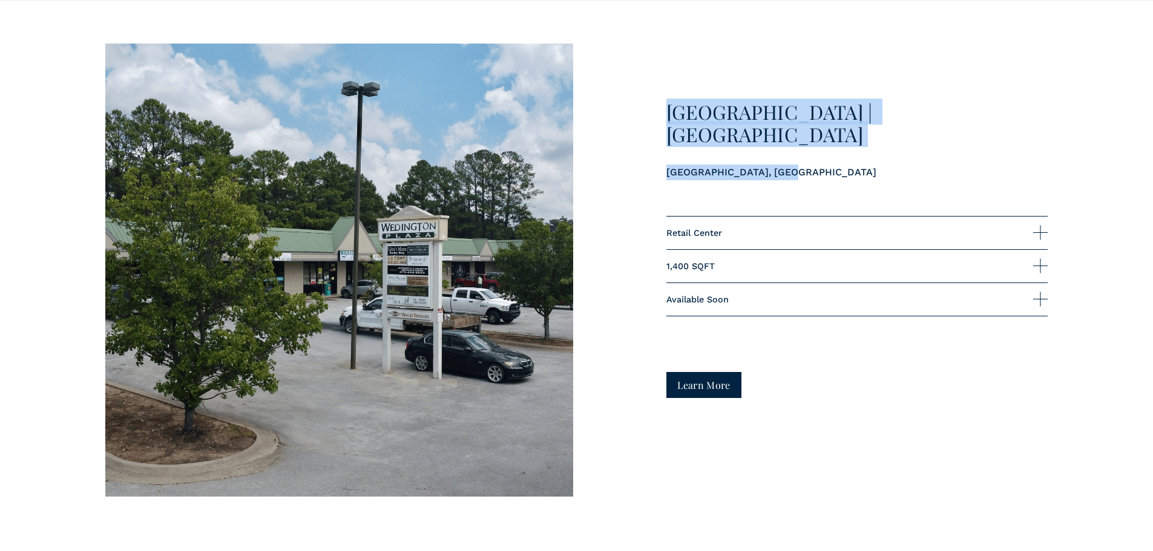
click at [764, 165] on p "[GEOGRAPHIC_DATA], [GEOGRAPHIC_DATA]" at bounding box center [857, 173] width 382 height 16
drag, startPoint x: 775, startPoint y: 159, endPoint x: 666, endPoint y: 111, distance: 118.7
click at [666, 111] on div "[GEOGRAPHIC_DATA]" at bounding box center [857, 140] width 382 height 79
click at [782, 165] on p "[GEOGRAPHIC_DATA], [GEOGRAPHIC_DATA]" at bounding box center [857, 173] width 382 height 16
drag, startPoint x: 780, startPoint y: 159, endPoint x: 650, endPoint y: 106, distance: 139.6
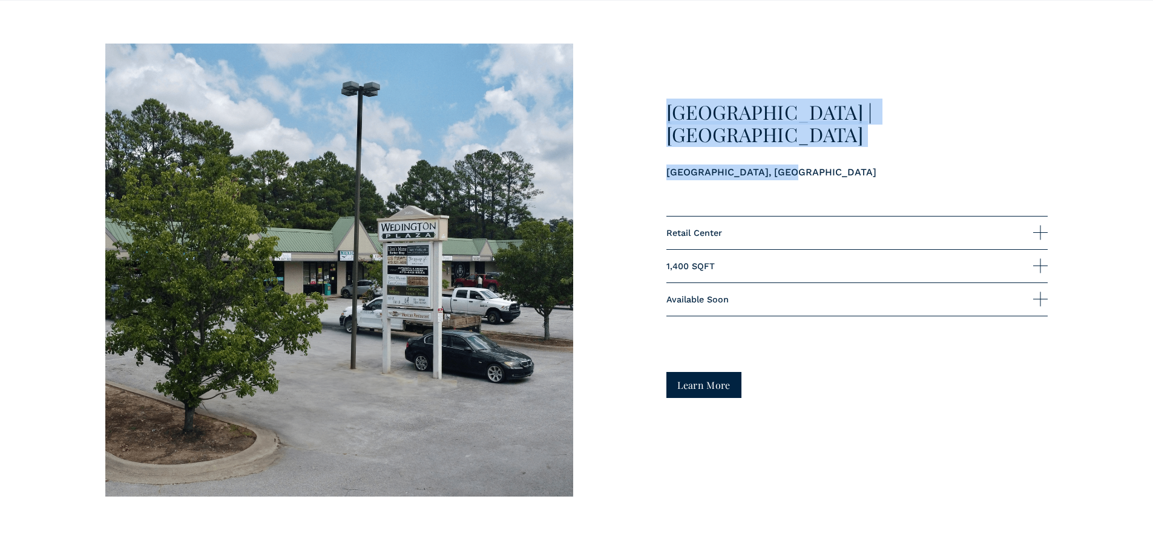
click at [650, 106] on div "[GEOGRAPHIC_DATA] Retail Center 1,400 SQFT" at bounding box center [576, 271] width 1153 height 454
drag, startPoint x: 841, startPoint y: 146, endPoint x: 832, endPoint y: 151, distance: 10.6
click at [840, 146] on div "[GEOGRAPHIC_DATA]" at bounding box center [857, 140] width 382 height 79
click at [791, 165] on div "[GEOGRAPHIC_DATA]" at bounding box center [857, 141] width 382 height 80
drag, startPoint x: 775, startPoint y: 159, endPoint x: 660, endPoint y: 109, distance: 126.0
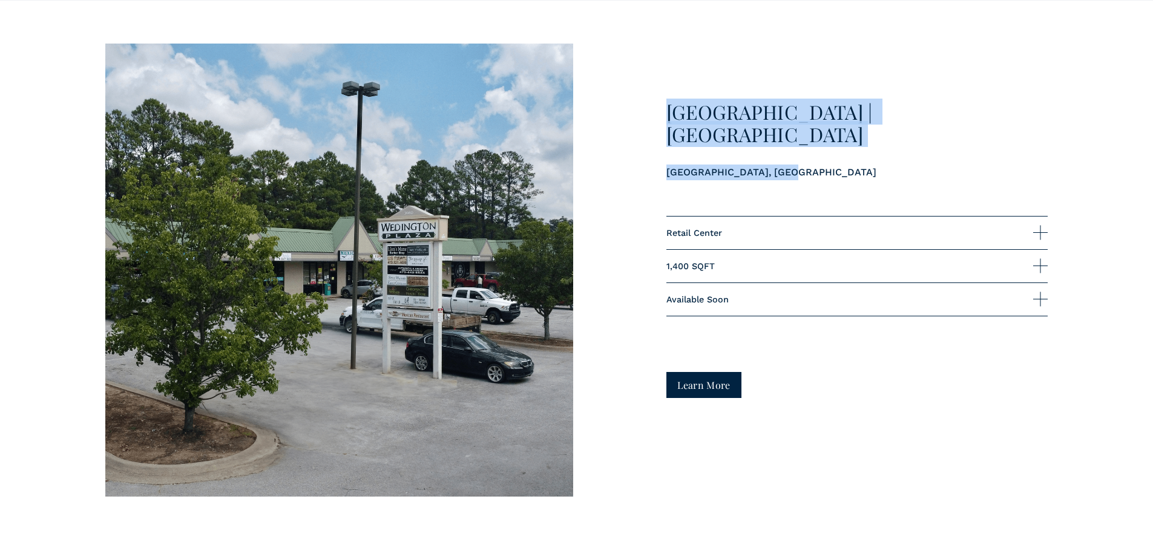
click at [660, 109] on div "[GEOGRAPHIC_DATA] Retail Center 1,400 SQFT" at bounding box center [576, 271] width 1153 height 454
click at [788, 165] on p "[GEOGRAPHIC_DATA], [GEOGRAPHIC_DATA]" at bounding box center [857, 173] width 382 height 16
drag, startPoint x: 788, startPoint y: 158, endPoint x: 669, endPoint y: 117, distance: 125.3
click at [669, 117] on div "[GEOGRAPHIC_DATA]" at bounding box center [857, 140] width 382 height 79
click at [816, 165] on p "[GEOGRAPHIC_DATA], [GEOGRAPHIC_DATA]" at bounding box center [857, 173] width 382 height 16
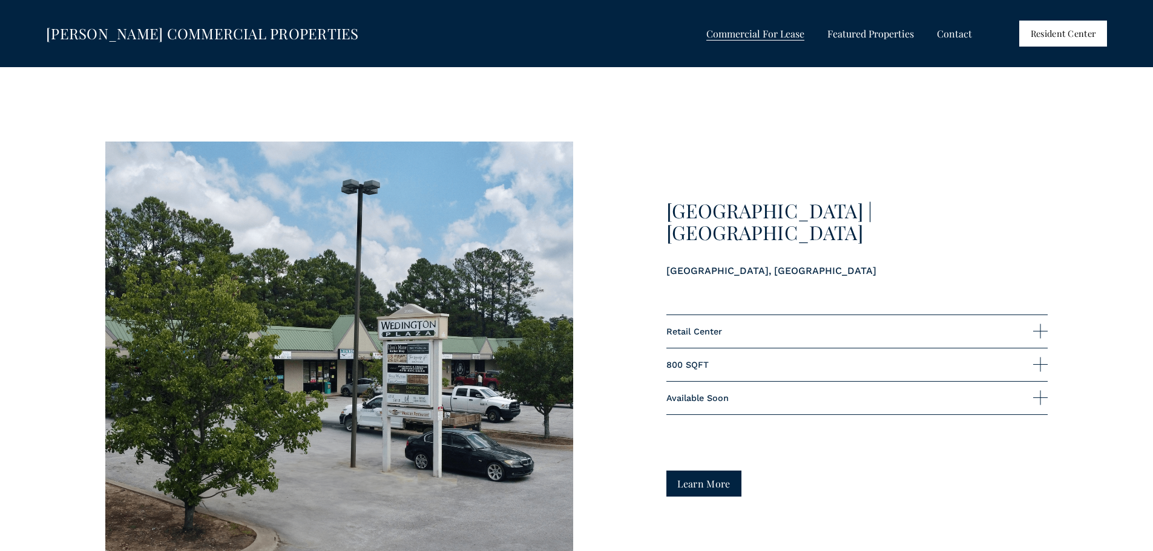
scroll to position [2905, 0]
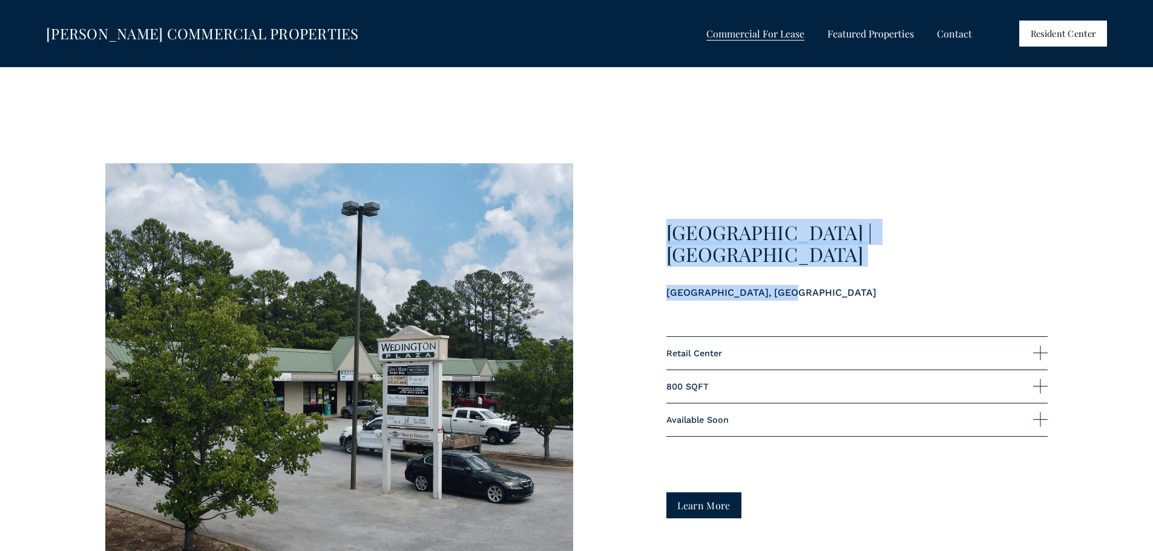
drag, startPoint x: 769, startPoint y: 269, endPoint x: 667, endPoint y: 233, distance: 108.5
click at [667, 233] on div "[GEOGRAPHIC_DATA] | [GEOGRAPHIC_DATA]" at bounding box center [857, 260] width 382 height 79
click at [812, 285] on p "[GEOGRAPHIC_DATA], [GEOGRAPHIC_DATA]" at bounding box center [857, 293] width 382 height 16
drag, startPoint x: 775, startPoint y: 280, endPoint x: 642, endPoint y: 232, distance: 141.1
click at [642, 232] on div "[GEOGRAPHIC_DATA] | [GEOGRAPHIC_DATA] Retail Center 800 SQFT" at bounding box center [576, 390] width 1153 height 454
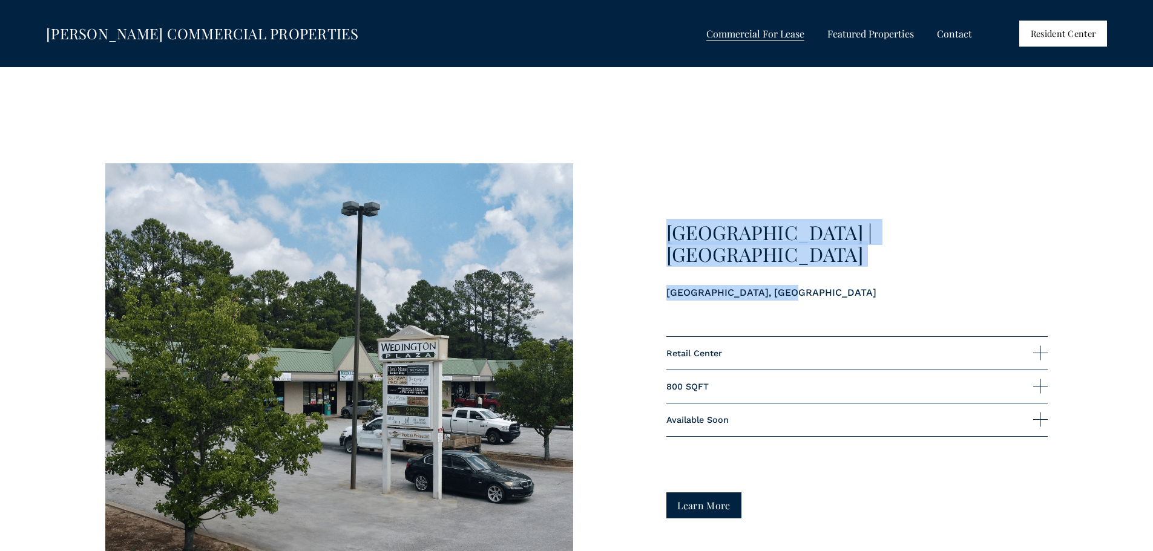
click at [808, 285] on p "[GEOGRAPHIC_DATA], [GEOGRAPHIC_DATA]" at bounding box center [857, 293] width 382 height 16
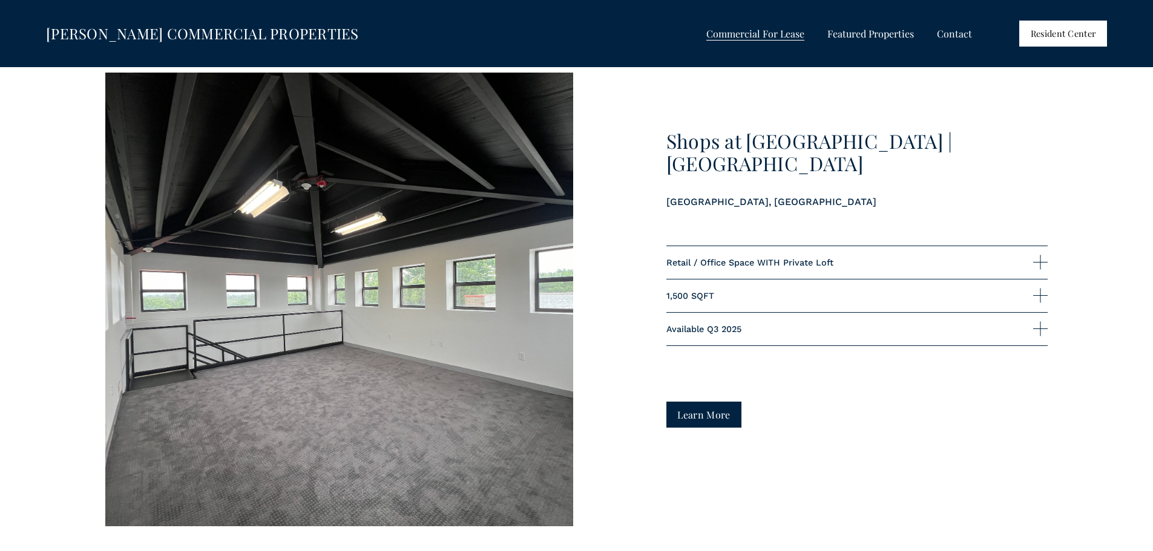
scroll to position [5501, 0]
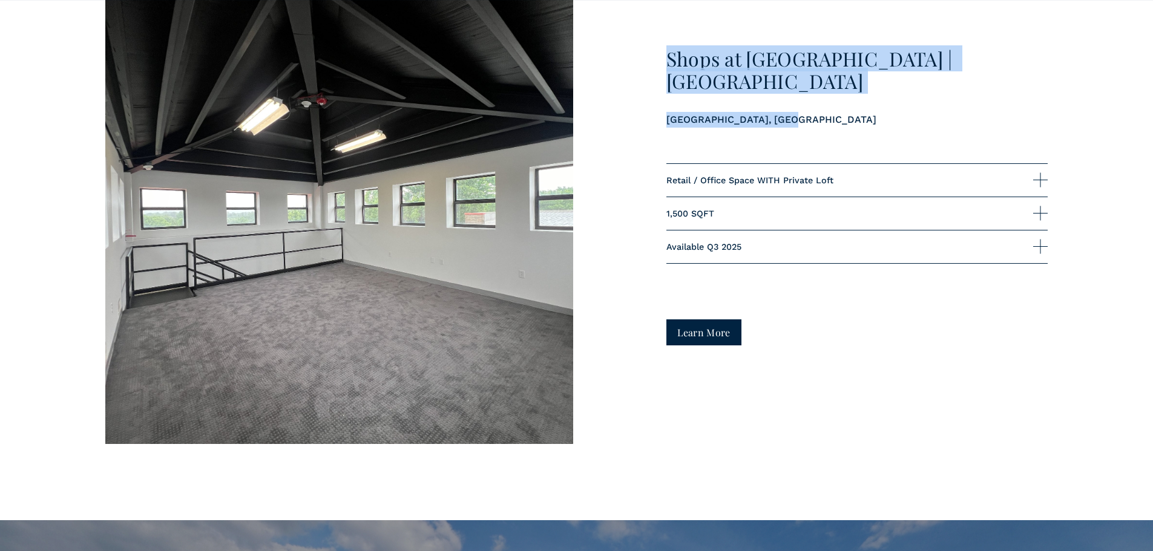
drag, startPoint x: 775, startPoint y: 116, endPoint x: 667, endPoint y: 59, distance: 121.8
click at [667, 59] on div "Shops at [GEOGRAPHIC_DATA] | [GEOGRAPHIC_DATA]" at bounding box center [857, 88] width 382 height 80
click at [837, 97] on div "Shops at [GEOGRAPHIC_DATA] | [GEOGRAPHIC_DATA]" at bounding box center [857, 87] width 382 height 79
drag, startPoint x: 778, startPoint y: 113, endPoint x: 652, endPoint y: 54, distance: 139.2
click at [652, 54] on div "Shops at [GEOGRAPHIC_DATA] | [GEOGRAPHIC_DATA] Retail / Office Space WITH Priva…" at bounding box center [576, 217] width 1153 height 454
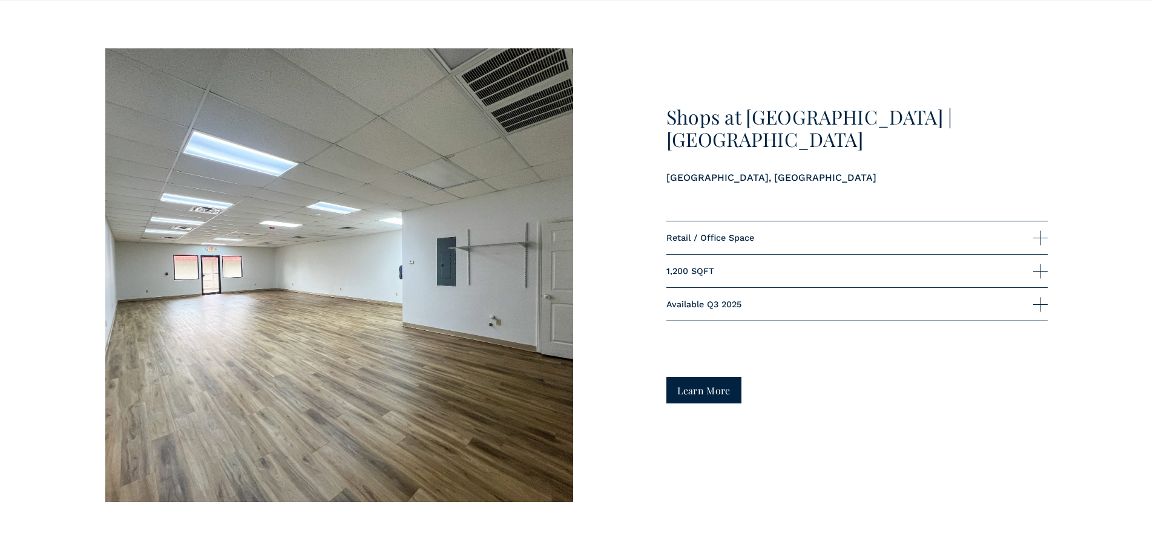
scroll to position [4896, 0]
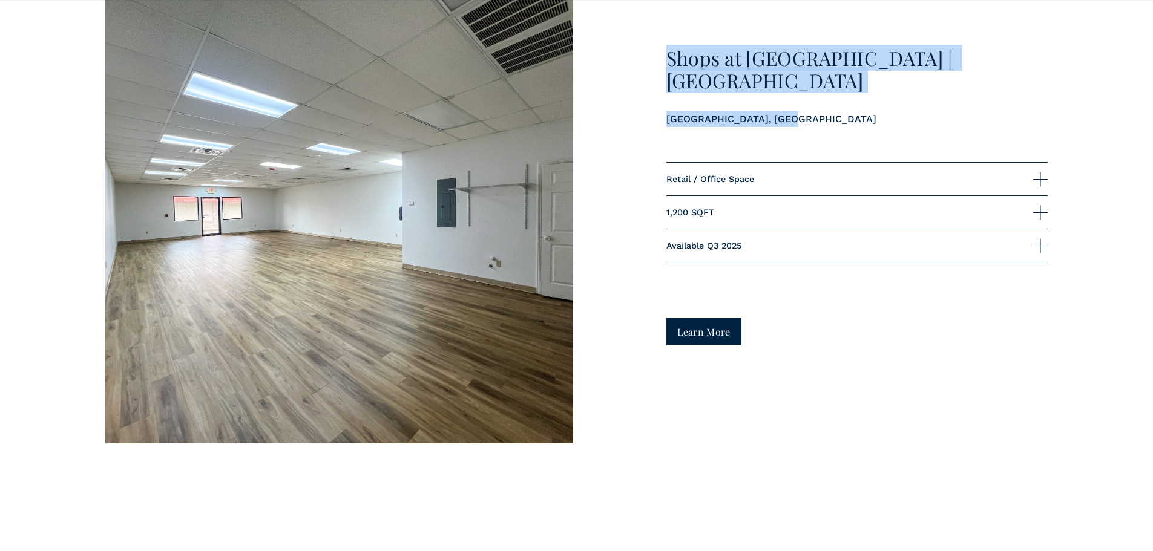
drag, startPoint x: 798, startPoint y: 111, endPoint x: 657, endPoint y: 55, distance: 151.2
click at [657, 55] on div "Shops at [GEOGRAPHIC_DATA] | [GEOGRAPHIC_DATA] Retail / Office Space 1,200 SQFT" at bounding box center [576, 217] width 1153 height 454
click at [919, 127] on div "Shops at [GEOGRAPHIC_DATA] | [GEOGRAPHIC_DATA]" at bounding box center [857, 87] width 382 height 80
drag, startPoint x: 814, startPoint y: 105, endPoint x: 669, endPoint y: 64, distance: 151.5
click at [669, 64] on div "Shops at [GEOGRAPHIC_DATA] | [GEOGRAPHIC_DATA]" at bounding box center [857, 86] width 382 height 79
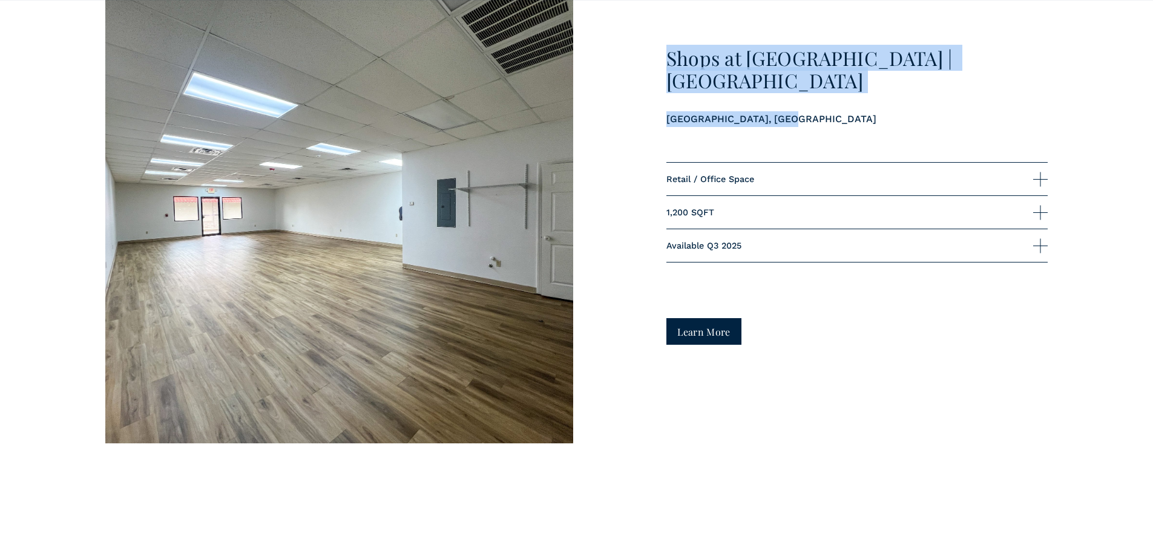
click at [813, 111] on p "[GEOGRAPHIC_DATA], [GEOGRAPHIC_DATA]" at bounding box center [857, 119] width 382 height 16
drag, startPoint x: 798, startPoint y: 105, endPoint x: 664, endPoint y: 50, distance: 145.2
click at [664, 50] on div "Shops at [GEOGRAPHIC_DATA] | [GEOGRAPHIC_DATA] Retail / Office Space 1,200 SQFT" at bounding box center [576, 217] width 1153 height 454
click at [784, 111] on p "[GEOGRAPHIC_DATA], [GEOGRAPHIC_DATA]" at bounding box center [857, 119] width 382 height 16
drag, startPoint x: 790, startPoint y: 107, endPoint x: 629, endPoint y: 47, distance: 171.7
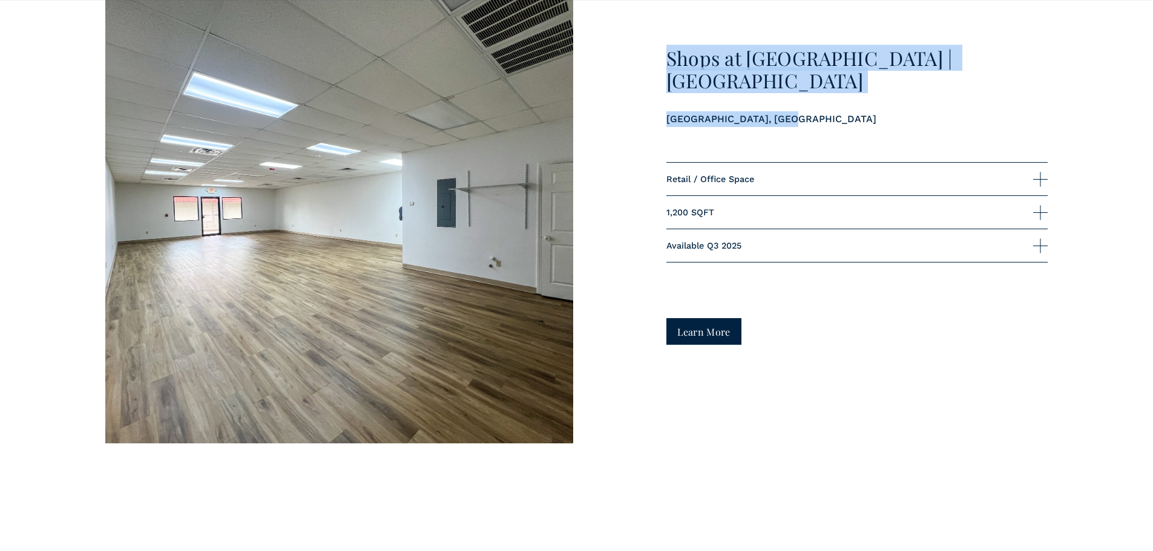
click at [629, 47] on div "Shops at [GEOGRAPHIC_DATA] | [GEOGRAPHIC_DATA] Retail / Office Space 1,200 SQFT" at bounding box center [576, 217] width 1153 height 454
click at [810, 119] on div "Shops at [GEOGRAPHIC_DATA] | [GEOGRAPHIC_DATA]" at bounding box center [857, 87] width 382 height 80
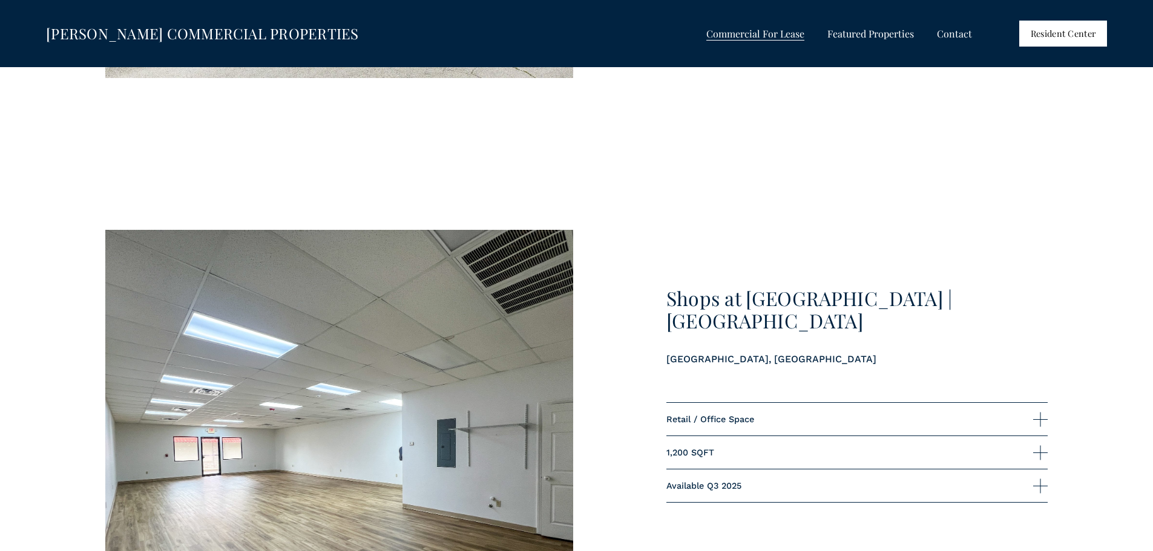
scroll to position [4654, 0]
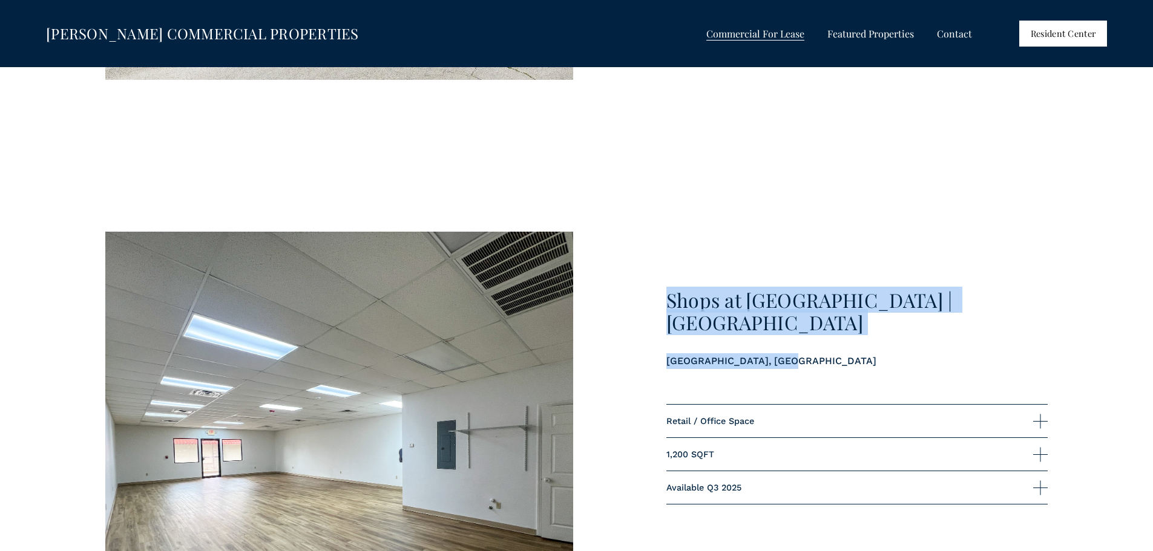
drag, startPoint x: 666, startPoint y: 308, endPoint x: 941, endPoint y: 336, distance: 276.1
click at [941, 336] on div "Shops at [GEOGRAPHIC_DATA] | [GEOGRAPHIC_DATA]" at bounding box center [857, 328] width 382 height 79
click at [937, 353] on p "[GEOGRAPHIC_DATA], [GEOGRAPHIC_DATA]" at bounding box center [857, 361] width 382 height 16
drag, startPoint x: 830, startPoint y: 355, endPoint x: 659, endPoint y: 295, distance: 181.4
click at [659, 295] on div "Shops at [GEOGRAPHIC_DATA] | [GEOGRAPHIC_DATA] Retail / Office Space 1,200 SQFT" at bounding box center [576, 459] width 1153 height 454
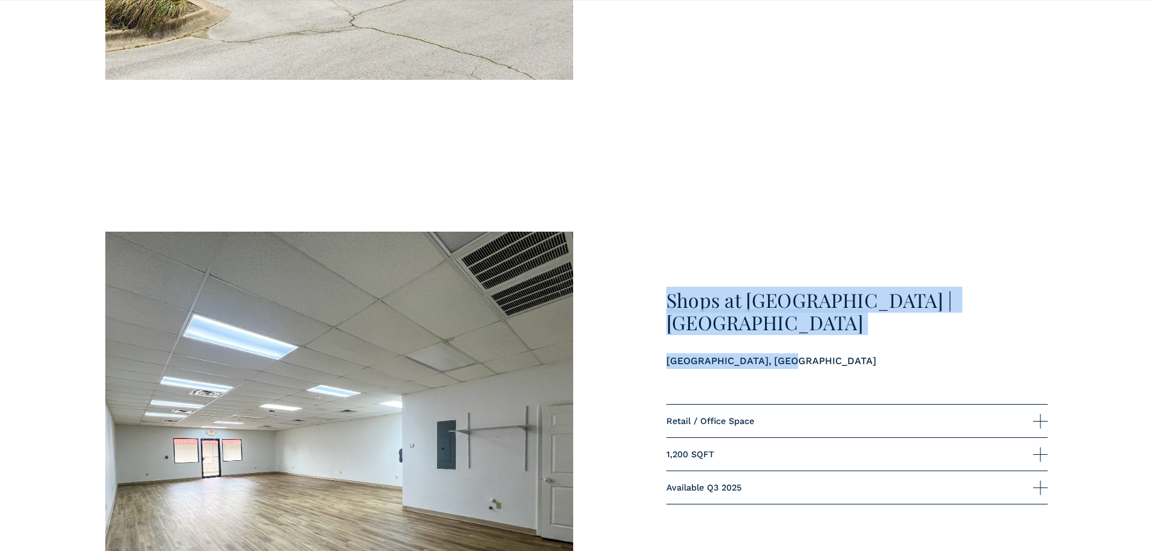
click at [803, 353] on p "[GEOGRAPHIC_DATA], [GEOGRAPHIC_DATA]" at bounding box center [857, 361] width 382 height 16
drag, startPoint x: 784, startPoint y: 350, endPoint x: 656, endPoint y: 304, distance: 136.5
click at [656, 304] on div "Shops at [GEOGRAPHIC_DATA] | [GEOGRAPHIC_DATA] Retail / Office Space 1,200 SQFT" at bounding box center [576, 459] width 1153 height 454
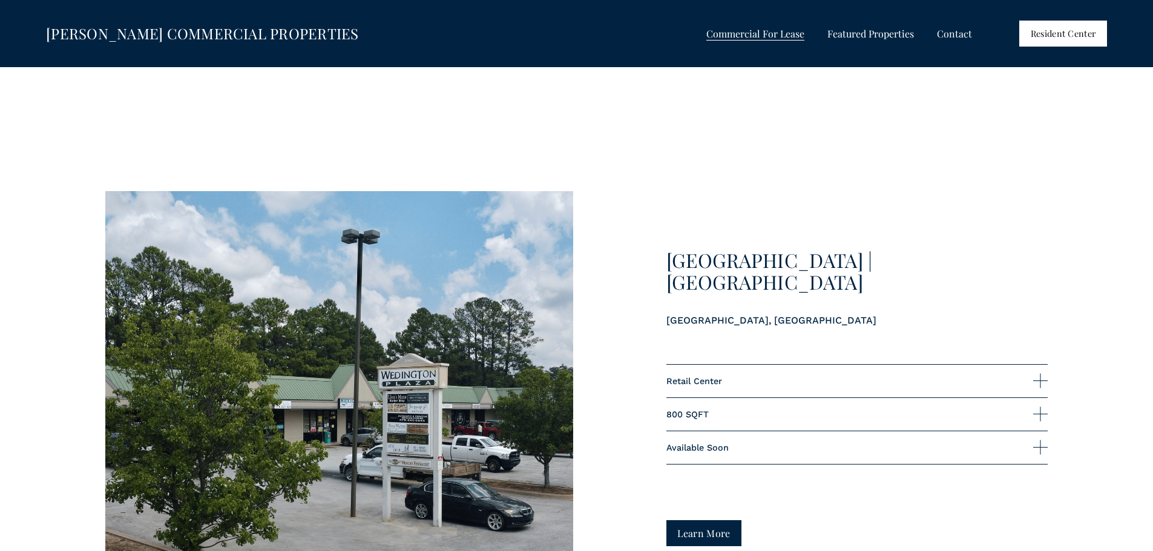
scroll to position [2839, 0]
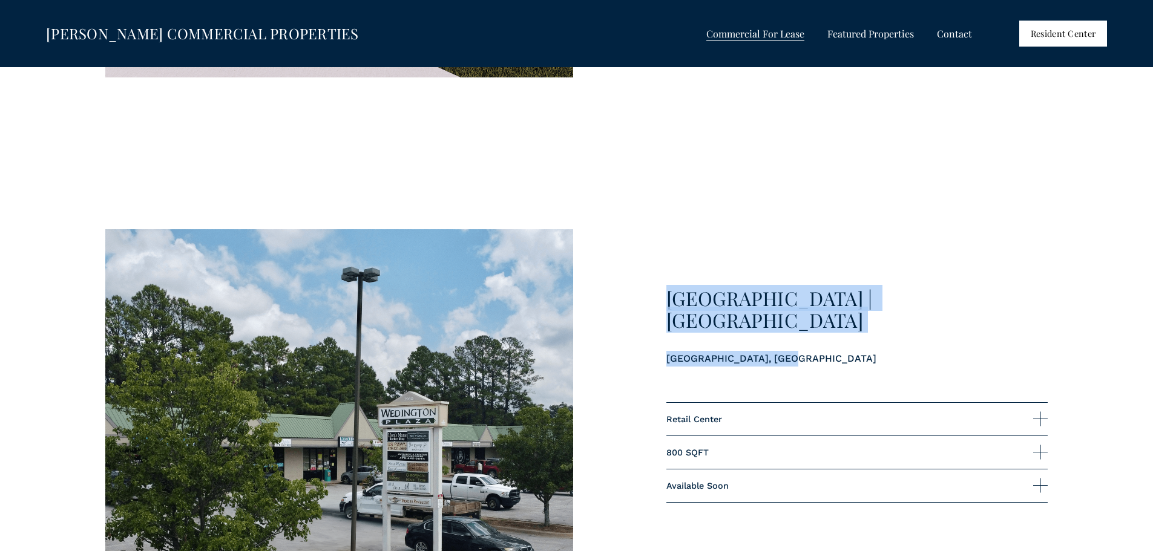
drag, startPoint x: 799, startPoint y: 344, endPoint x: 641, endPoint y: 284, distance: 169.1
click at [641, 284] on div "[GEOGRAPHIC_DATA] | [GEOGRAPHIC_DATA] Retail Center 800 SQFT" at bounding box center [576, 456] width 1153 height 454
click at [859, 362] on div "[GEOGRAPHIC_DATA] | [GEOGRAPHIC_DATA]" at bounding box center [857, 327] width 382 height 80
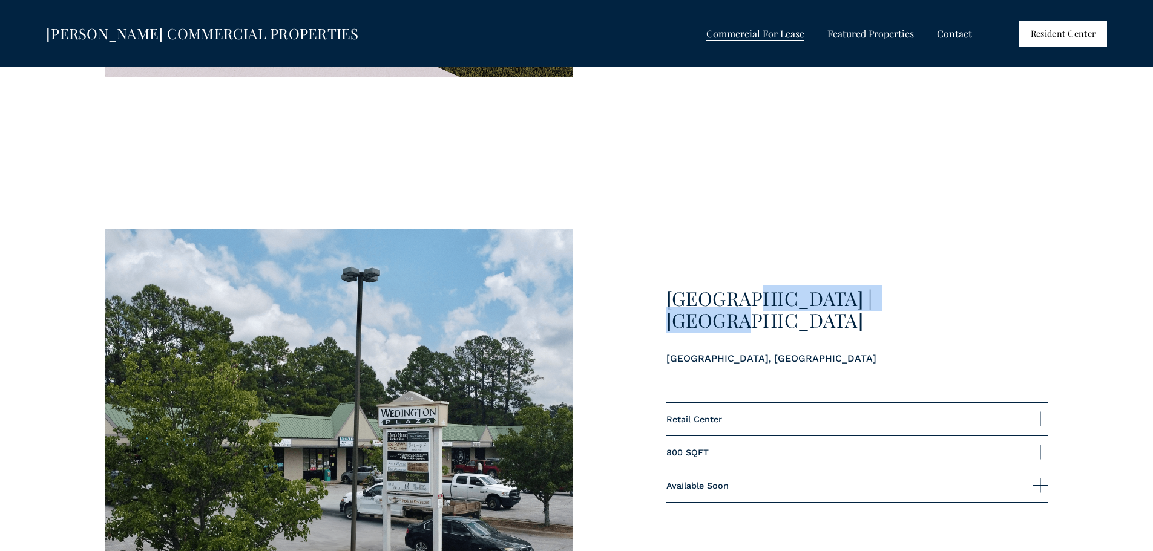
drag, startPoint x: 902, startPoint y: 310, endPoint x: 748, endPoint y: 306, distance: 154.4
click at [748, 305] on h3 "[GEOGRAPHIC_DATA] | [GEOGRAPHIC_DATA]" at bounding box center [857, 309] width 382 height 45
click at [787, 351] on p "[GEOGRAPHIC_DATA], [GEOGRAPHIC_DATA]" at bounding box center [857, 359] width 382 height 16
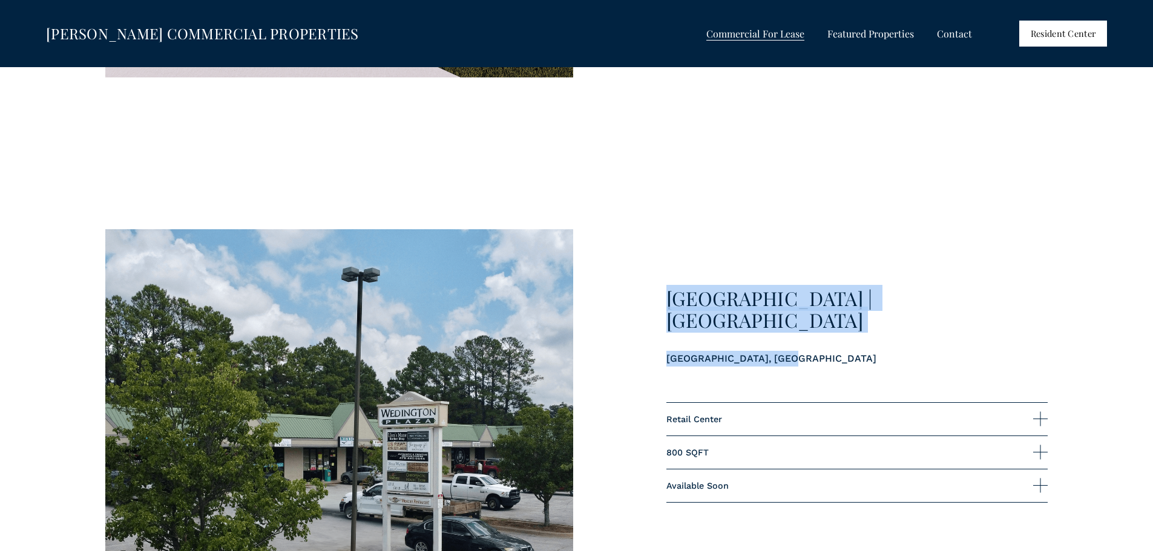
drag, startPoint x: 785, startPoint y: 345, endPoint x: 620, endPoint y: 297, distance: 171.4
click at [620, 297] on div "[GEOGRAPHIC_DATA] | [GEOGRAPHIC_DATA] Retail Center 800 SQFT" at bounding box center [576, 456] width 1153 height 454
click at [779, 351] on p "[GEOGRAPHIC_DATA], [GEOGRAPHIC_DATA]" at bounding box center [857, 359] width 382 height 16
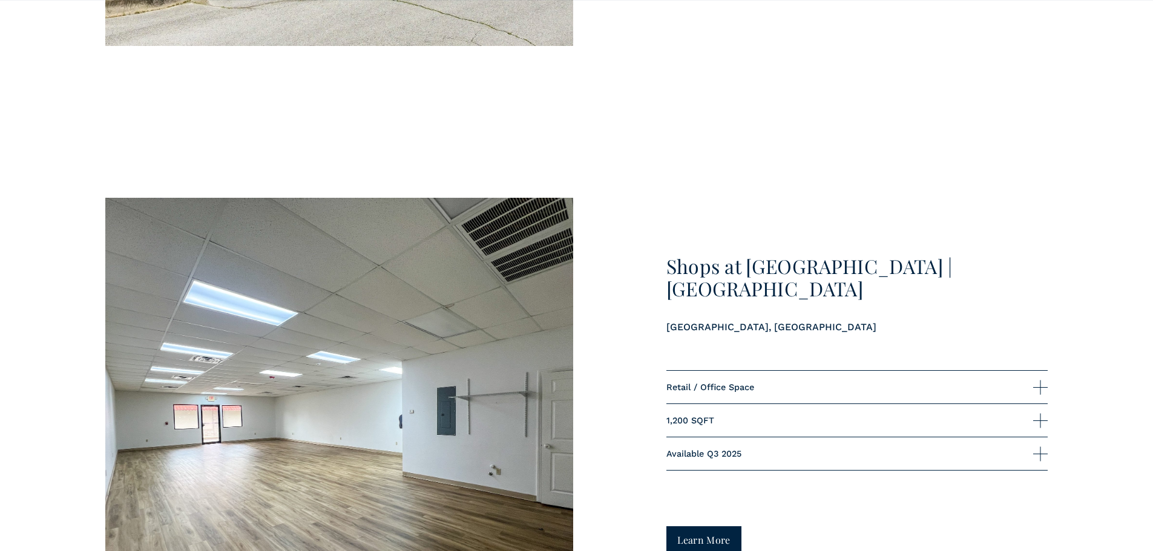
scroll to position [4775, 0]
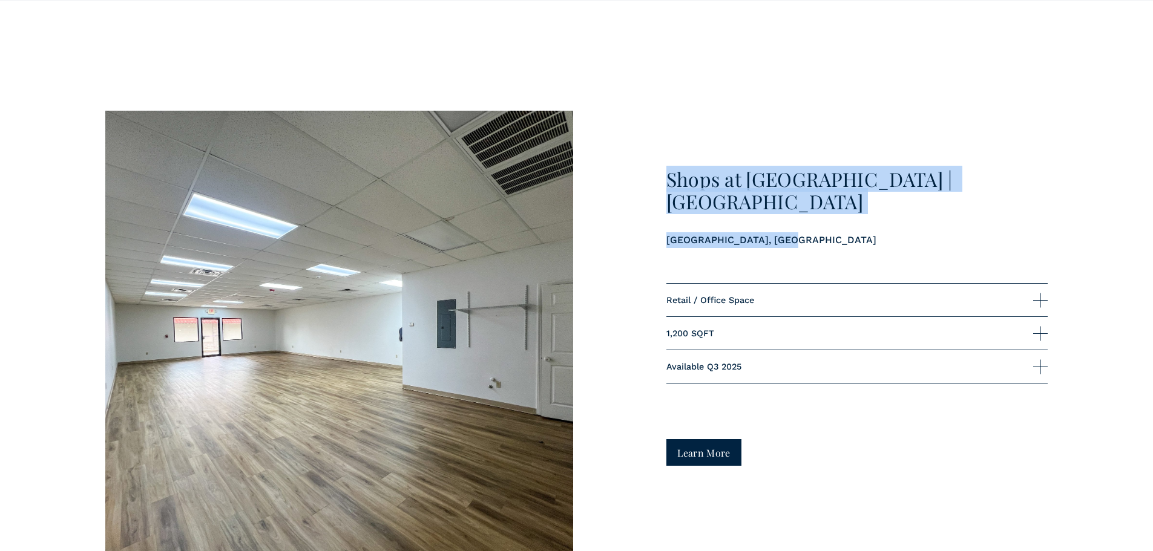
drag, startPoint x: 664, startPoint y: 193, endPoint x: 896, endPoint y: 203, distance: 232.0
click at [896, 203] on div "Shops at [GEOGRAPHIC_DATA] | [GEOGRAPHIC_DATA] Retail / Office Space 1,200 SQFT" at bounding box center [576, 338] width 1153 height 454
click at [821, 232] on p "[GEOGRAPHIC_DATA], [GEOGRAPHIC_DATA]" at bounding box center [857, 240] width 382 height 16
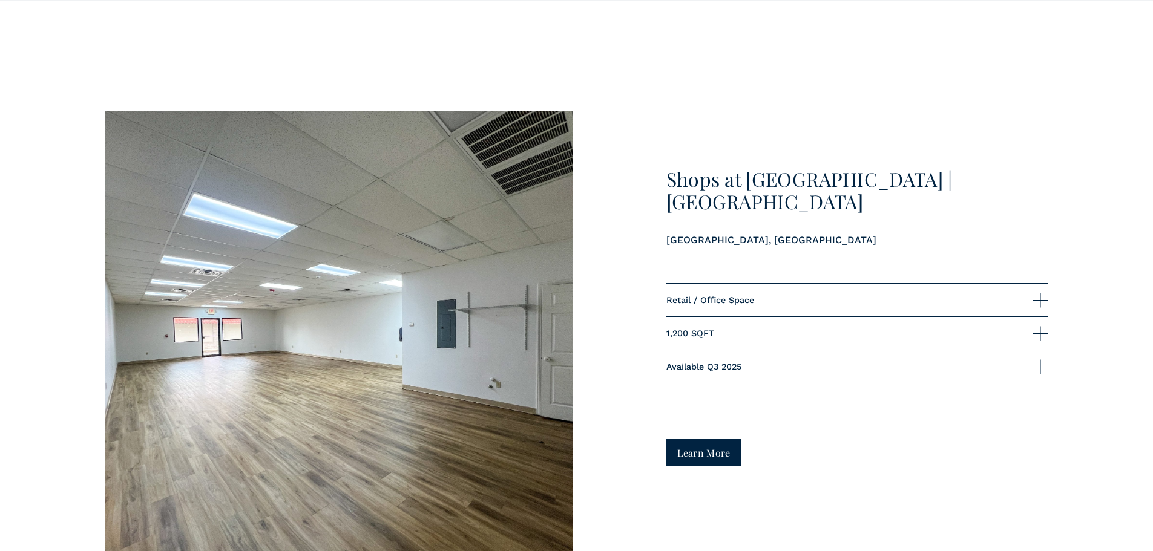
drag, startPoint x: 715, startPoint y: 344, endPoint x: 621, endPoint y: 353, distance: 94.9
click at [621, 353] on div "Shops at [GEOGRAPHIC_DATA] | [GEOGRAPHIC_DATA] Retail / Office Space 1,200 SQFT" at bounding box center [576, 338] width 1153 height 454
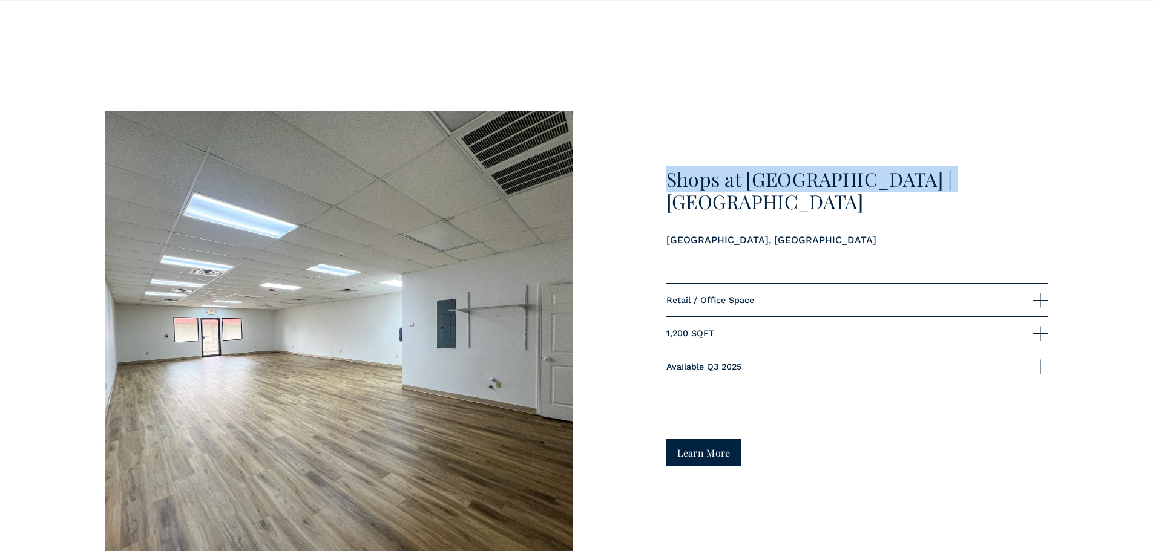
drag, startPoint x: 931, startPoint y: 194, endPoint x: 663, endPoint y: 191, distance: 267.5
click at [663, 191] on div "Shops at [GEOGRAPHIC_DATA] | [GEOGRAPHIC_DATA] Retail / Office Space 1,200 SQFT" at bounding box center [576, 338] width 1153 height 454
copy h3 "Shops at [GEOGRAPHIC_DATA] | [GEOGRAPHIC_DATA]"
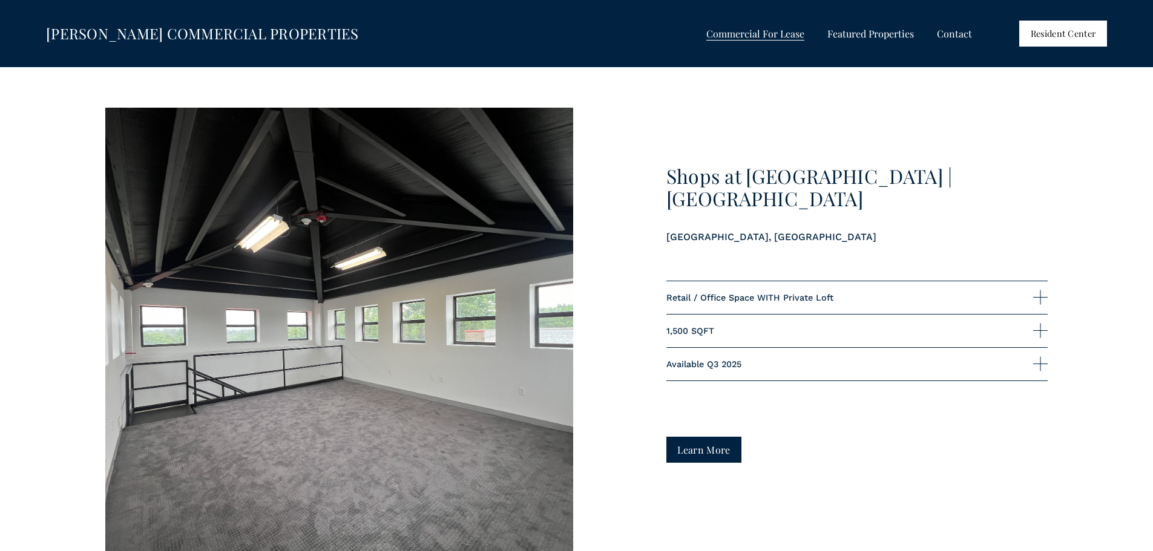
scroll to position [5380, 0]
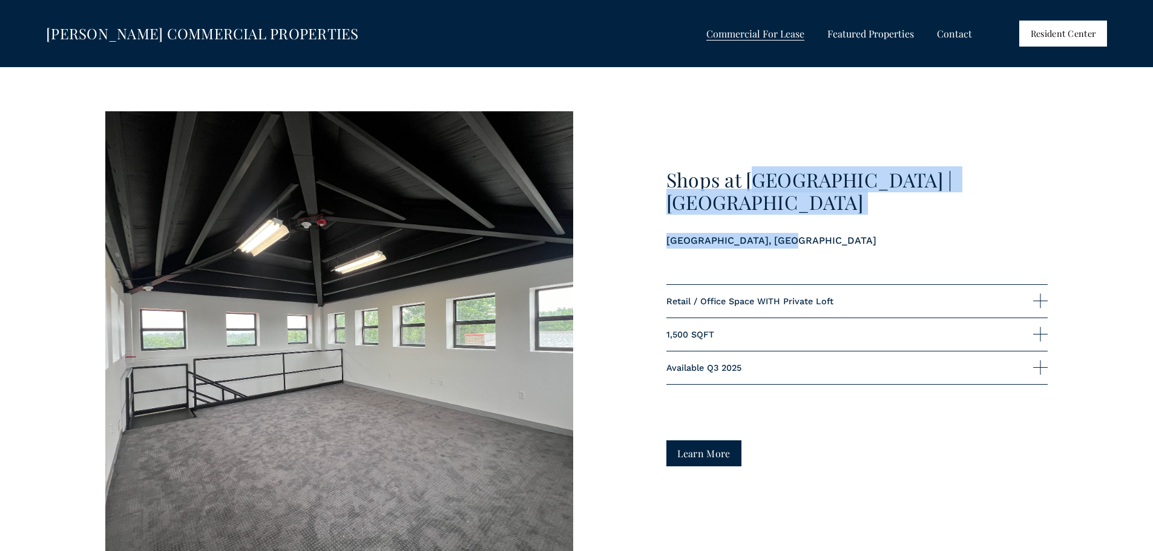
drag, startPoint x: 758, startPoint y: 202, endPoint x: 890, endPoint y: 213, distance: 133.0
click at [890, 213] on div "Shops at [GEOGRAPHIC_DATA] | [GEOGRAPHIC_DATA]" at bounding box center [857, 208] width 382 height 79
click at [909, 233] on p "[GEOGRAPHIC_DATA], [GEOGRAPHIC_DATA]" at bounding box center [857, 241] width 382 height 16
click at [940, 179] on h3 "Shops at [GEOGRAPHIC_DATA] | [GEOGRAPHIC_DATA]" at bounding box center [857, 191] width 382 height 45
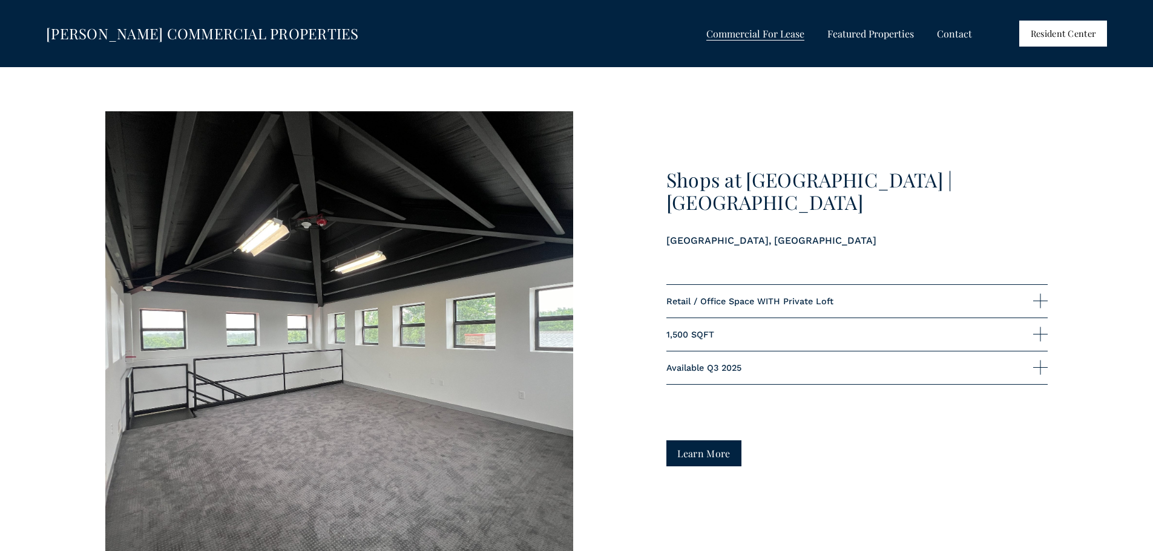
click at [712, 467] on link "Learn More" at bounding box center [704, 454] width 76 height 26
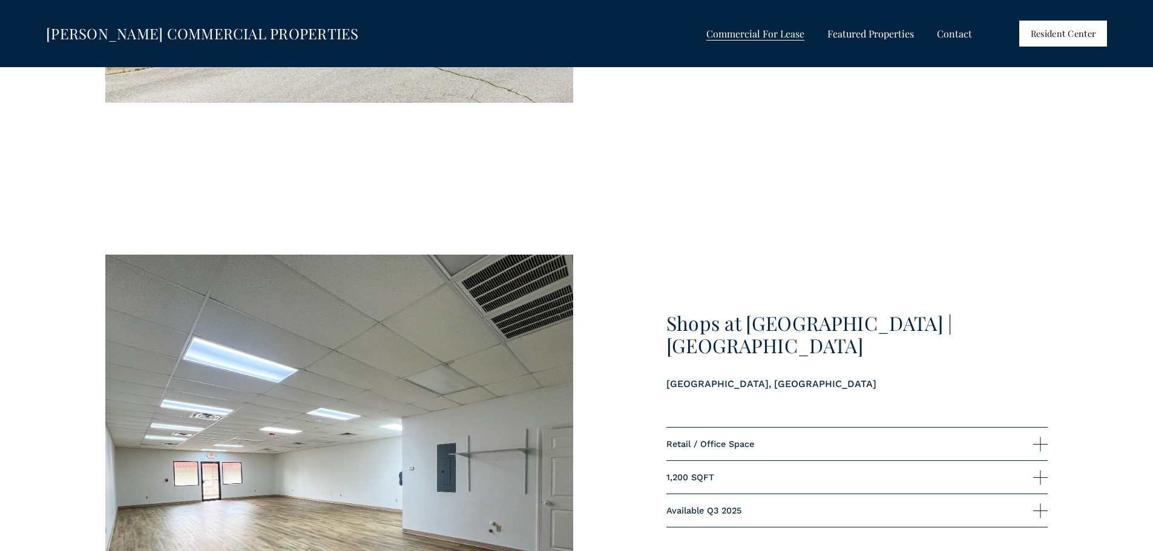
scroll to position [4775, 0]
